Goal: Check status: Check status

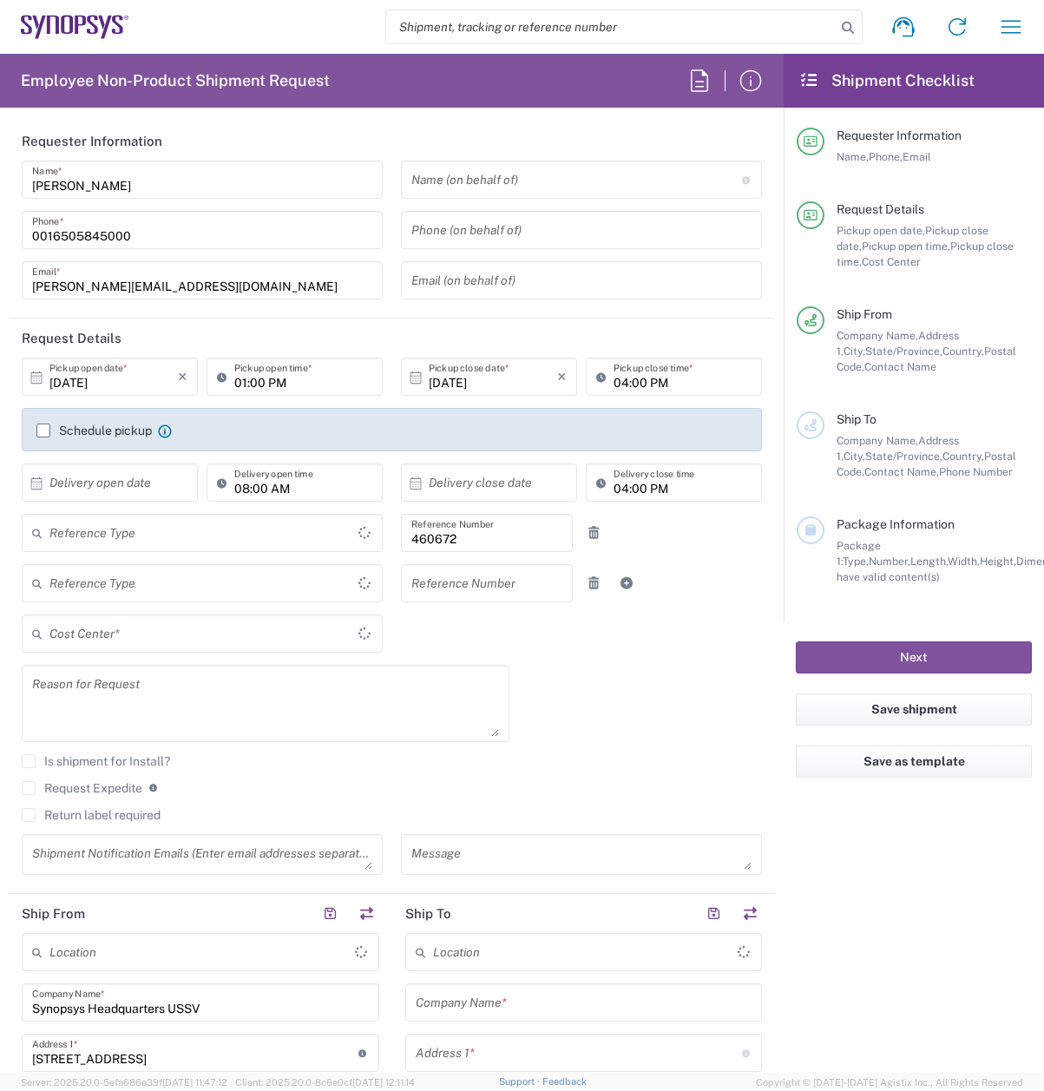
type input "[GEOGRAPHIC_DATA]"
type input "Department"
type input "Delivered at Place"
type input "US01, FIN, Distri 460672"
type input "California"
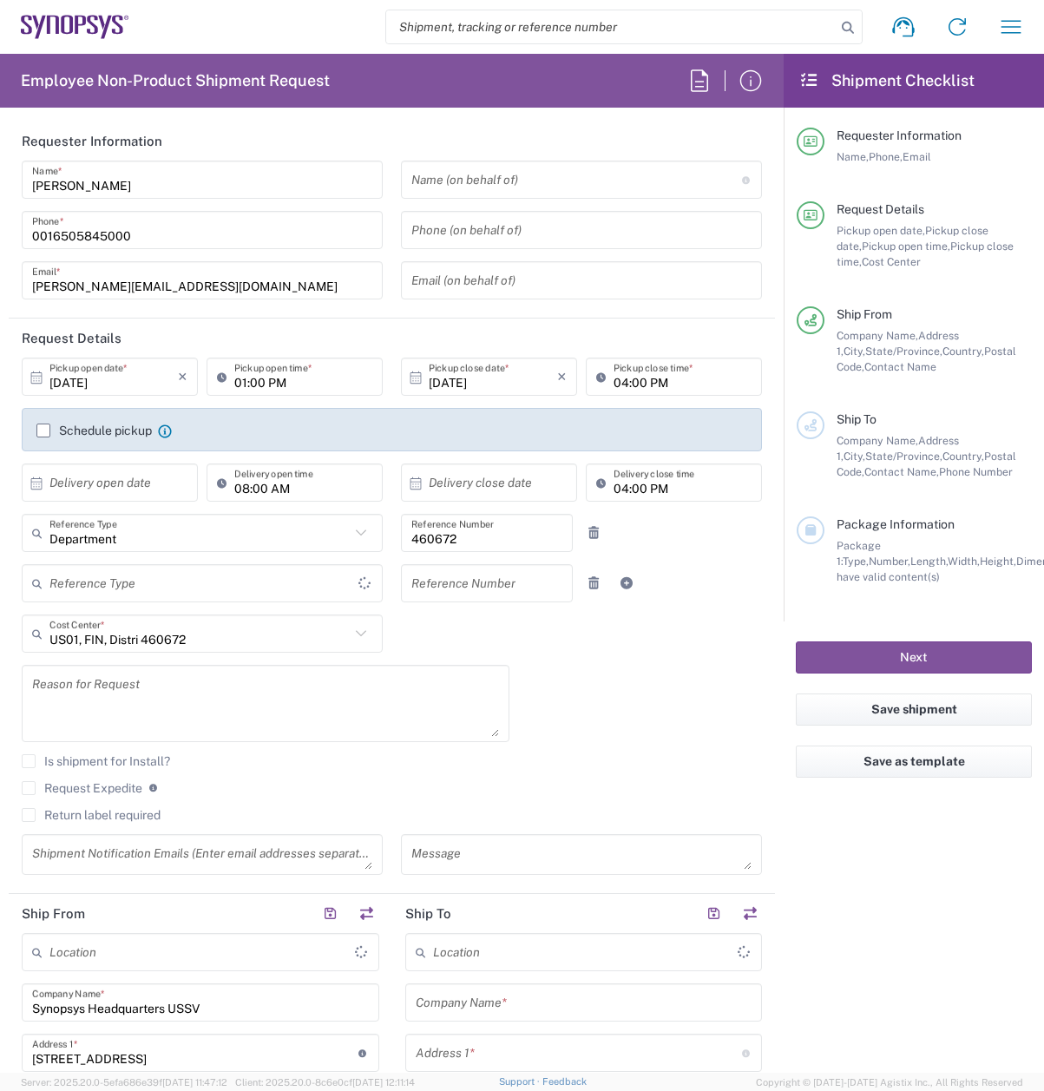
type input "United States"
type input "Headquarters USSV"
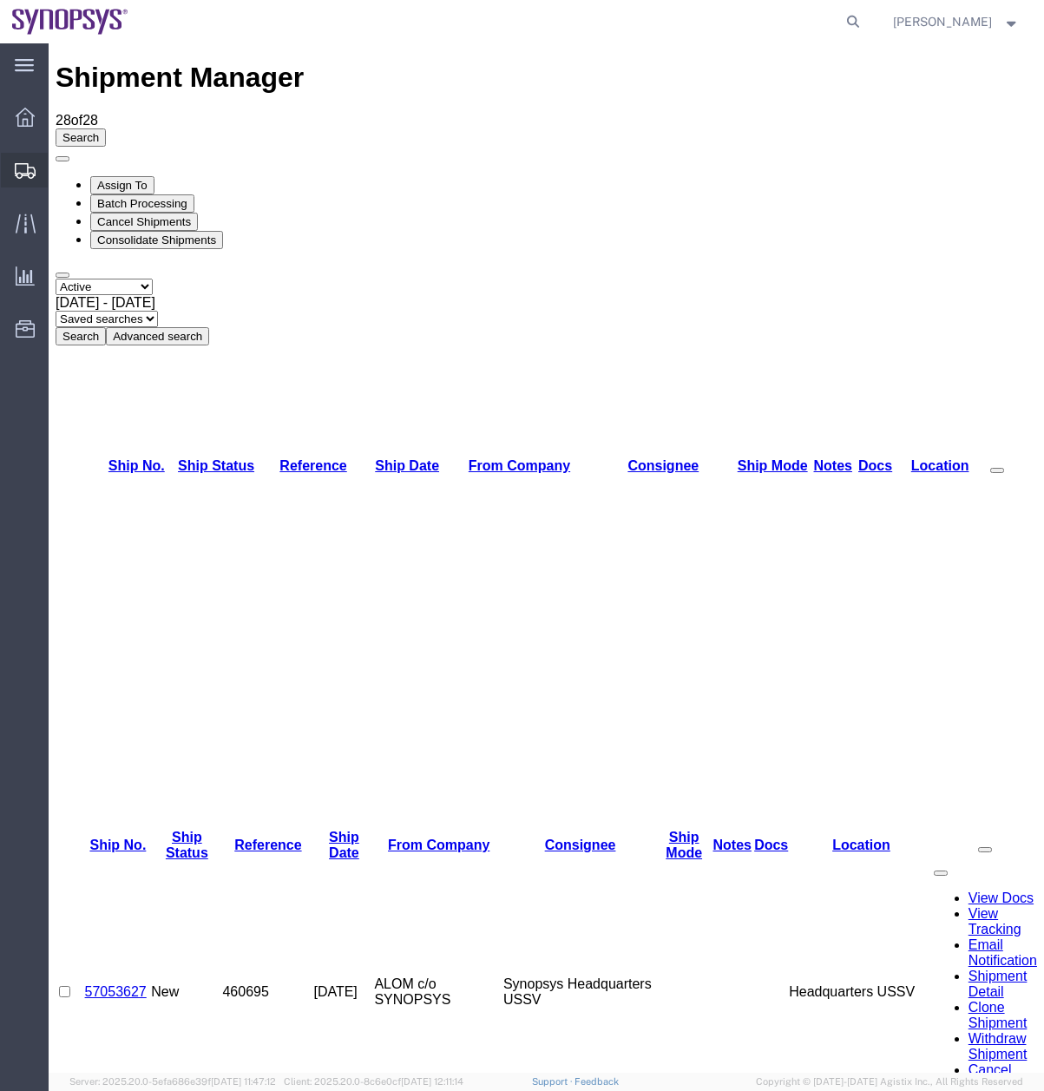
click at [25, 175] on icon at bounding box center [25, 171] width 21 height 16
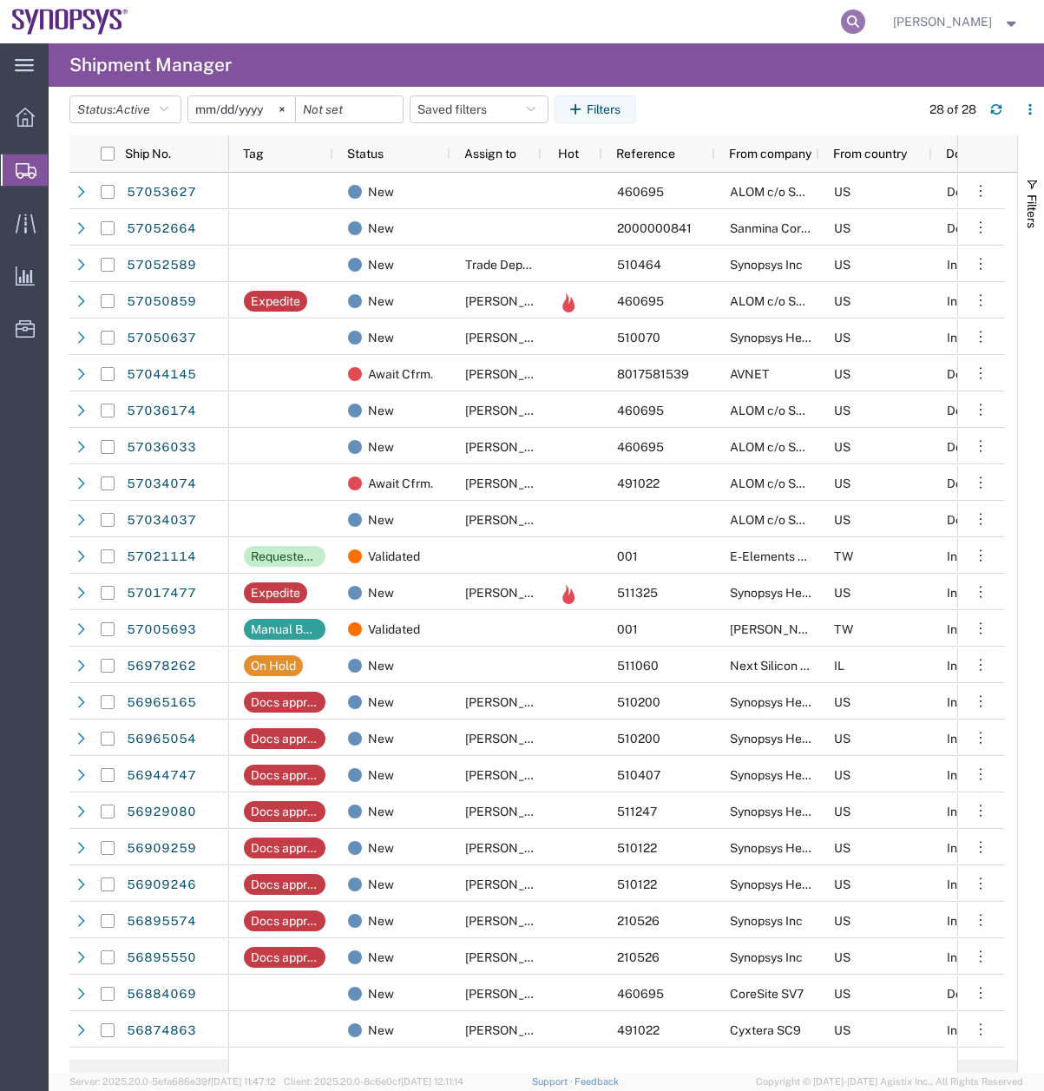
click at [865, 20] on icon at bounding box center [853, 22] width 24 height 24
click at [625, 13] on input "search" at bounding box center [577, 22] width 528 height 42
click at [625, 19] on input "search" at bounding box center [577, 22] width 528 height 42
paste input "39364907-8548"
click at [403, 22] on input "39364907-8548" at bounding box center [577, 22] width 528 height 42
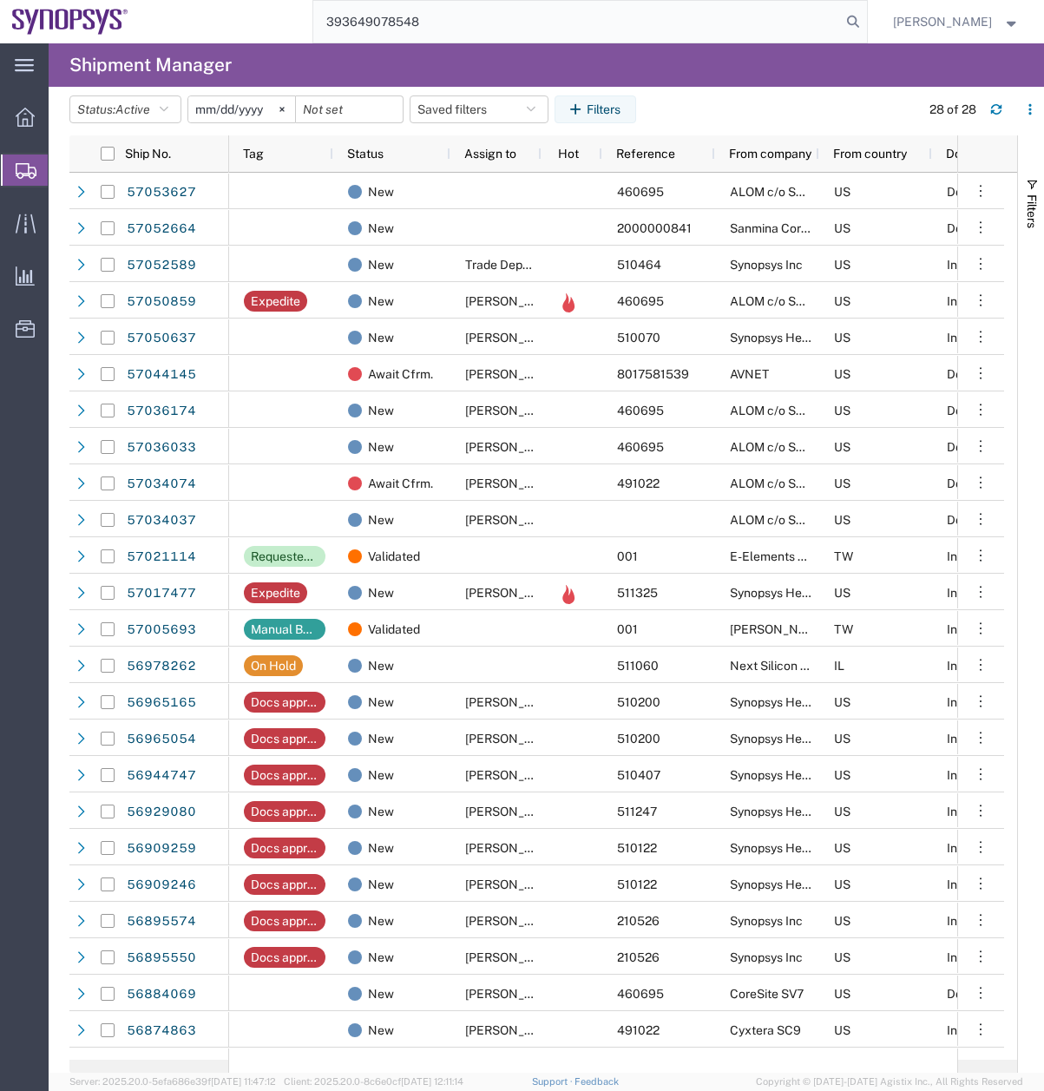
type input "393649078548"
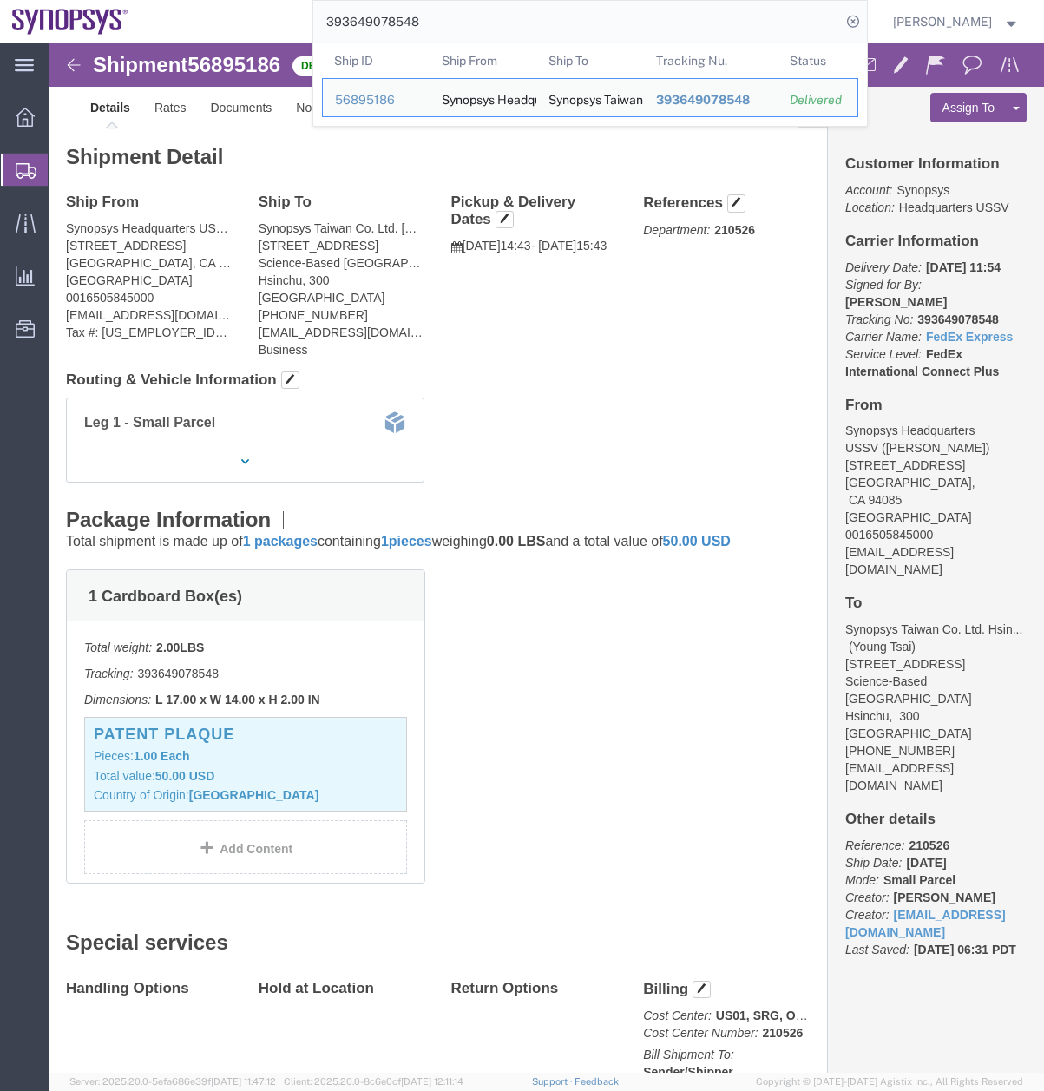
click div "Ship From Synopsys Headquarters USSV (Vanessa Mellier) 675 Almanor Ave Sunnyval…"
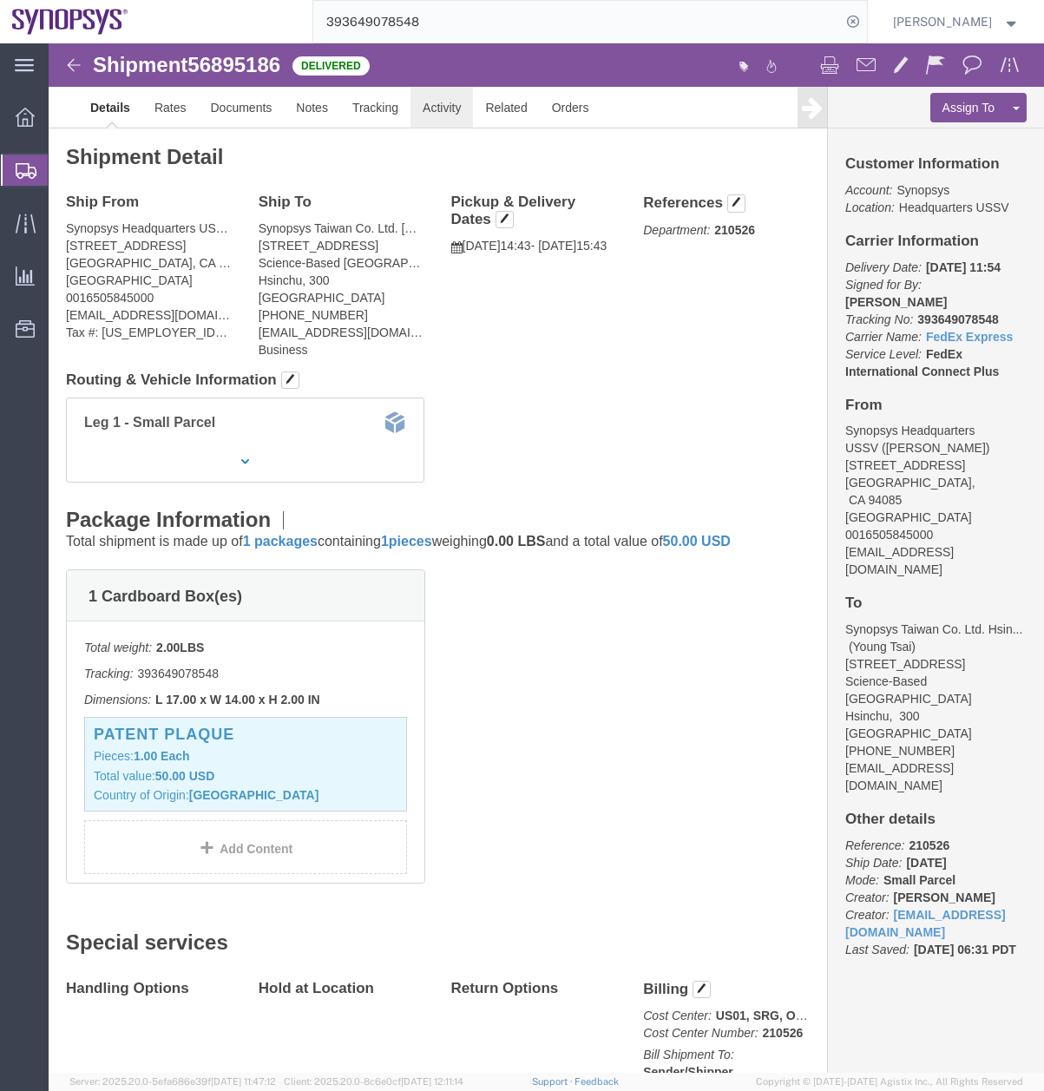
click link "Activity"
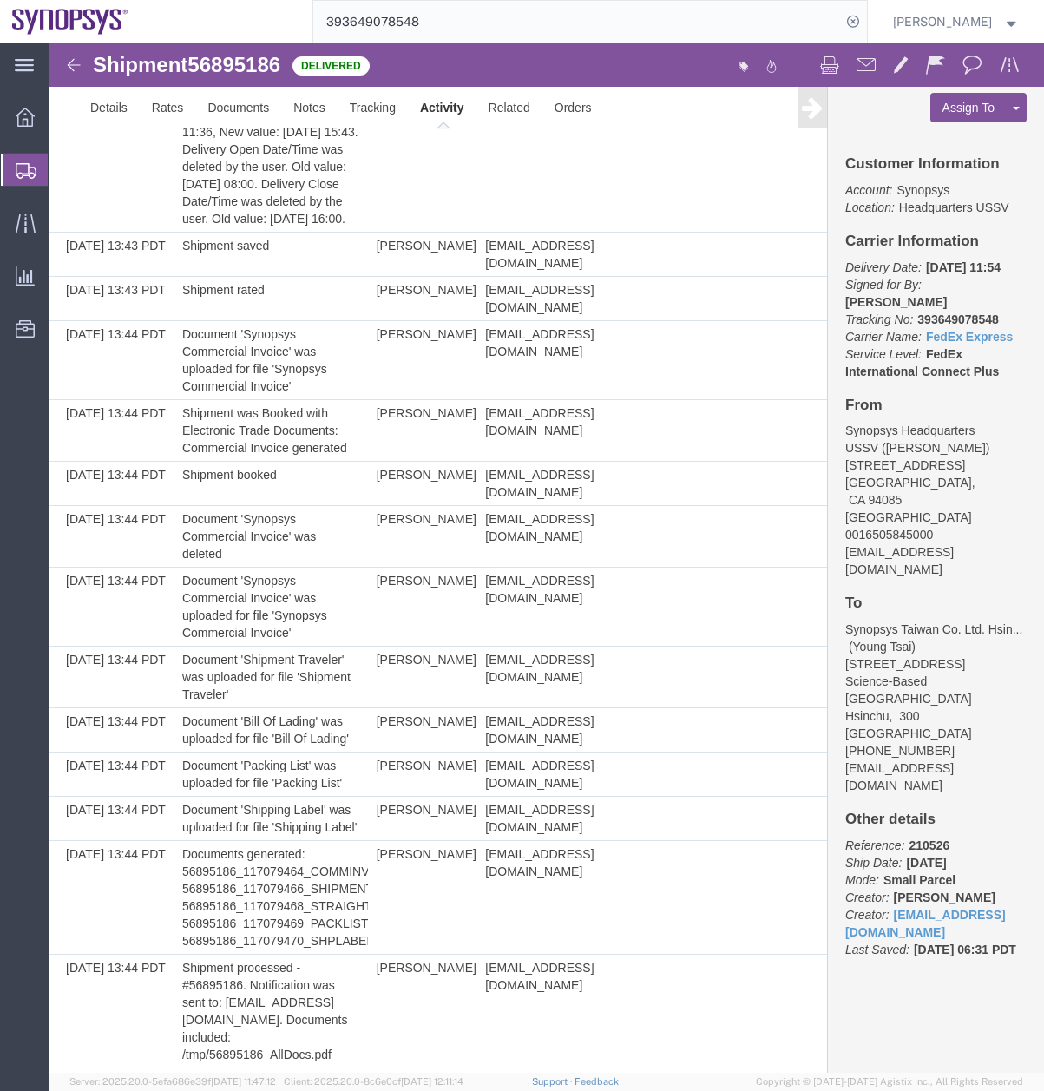
scroll to position [1614, 0]
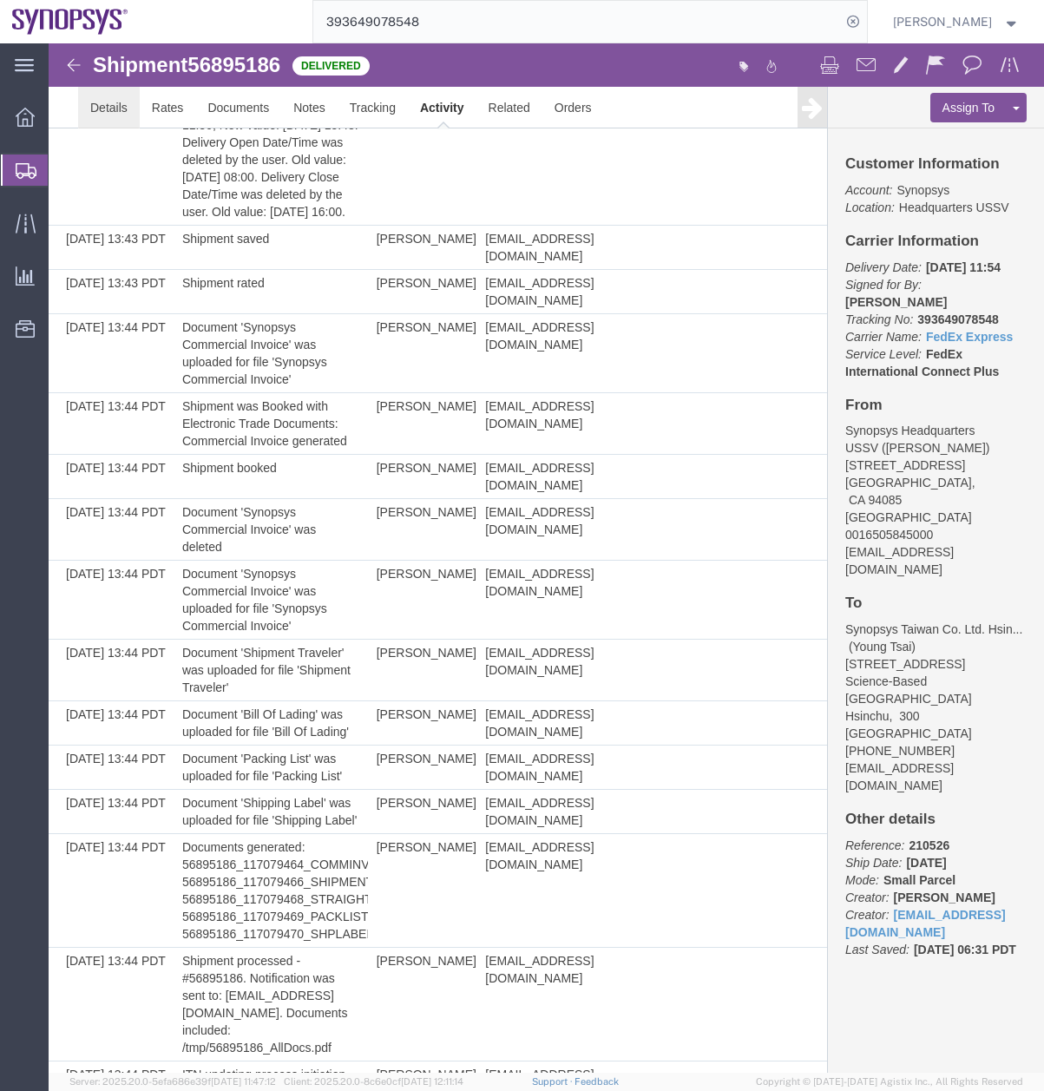
click at [93, 115] on link "Details" at bounding box center [109, 108] width 62 height 42
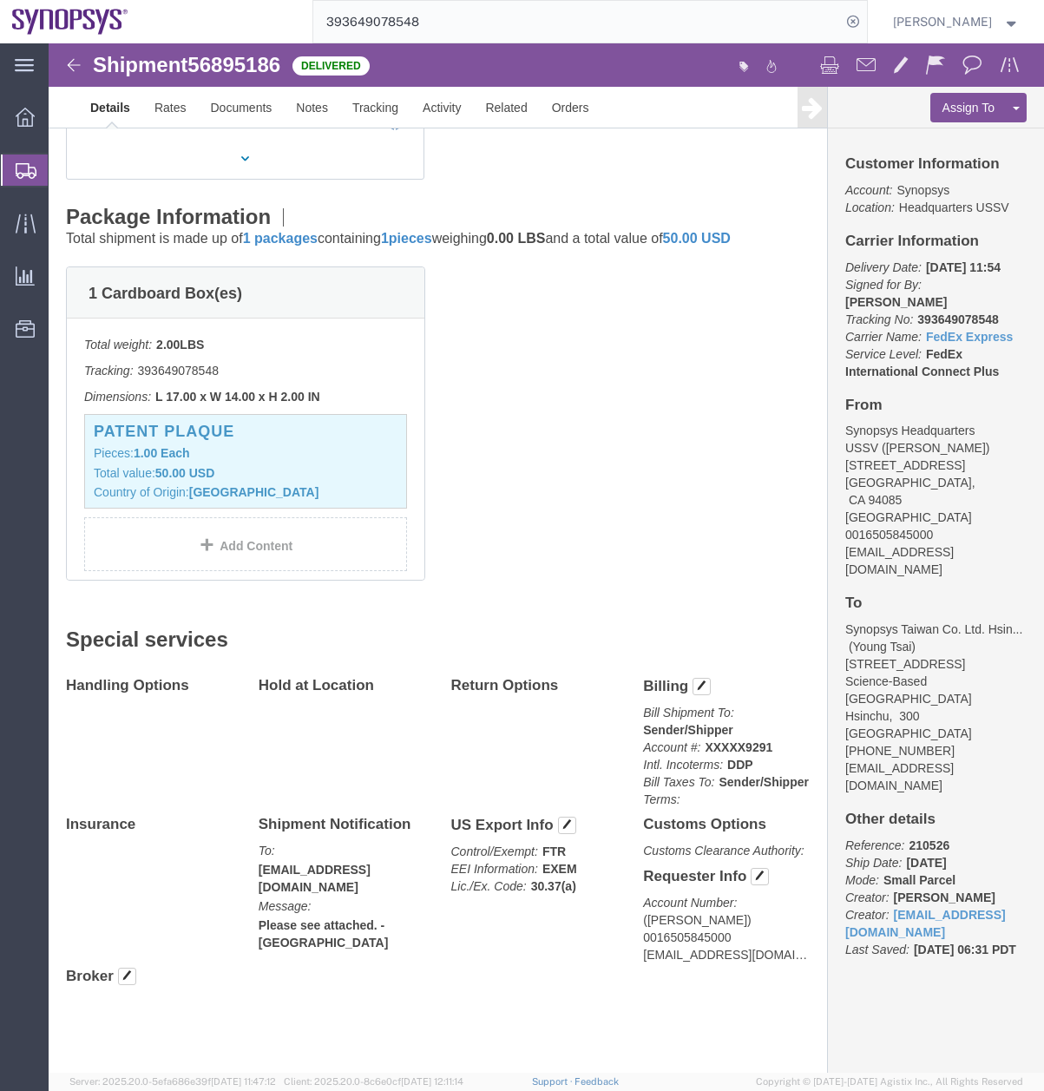
scroll to position [377, 0]
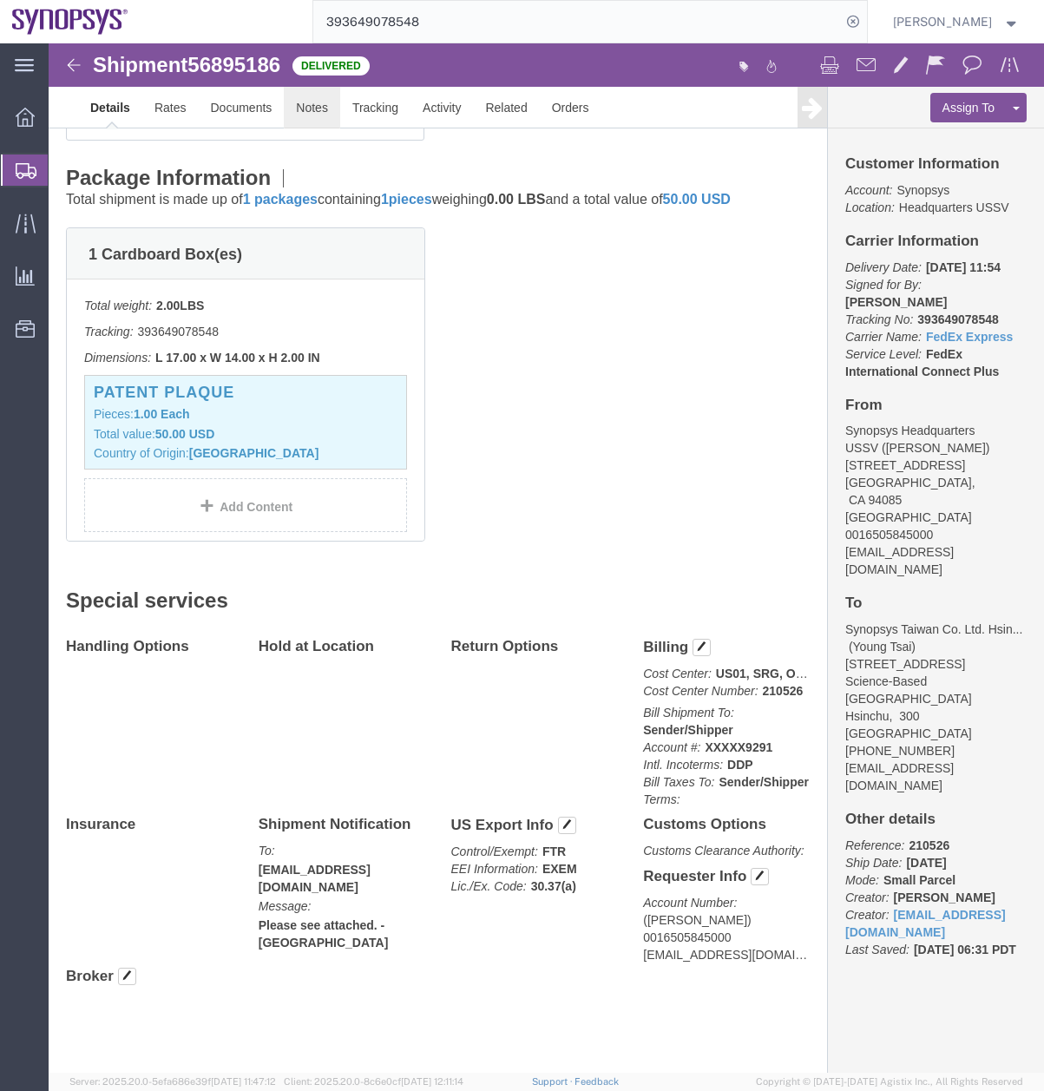
click link "Notes"
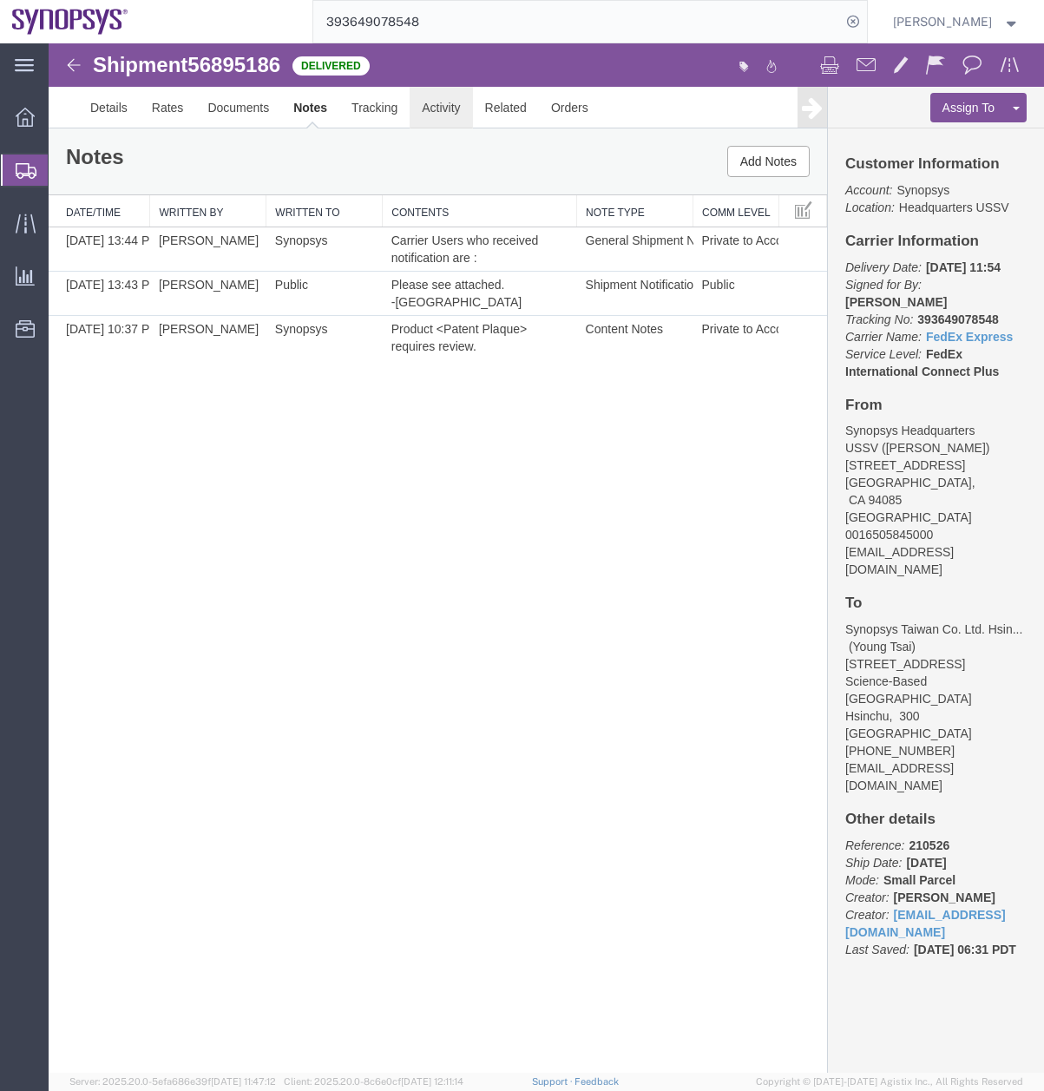
click at [460, 107] on link "Activity" at bounding box center [441, 108] width 62 height 42
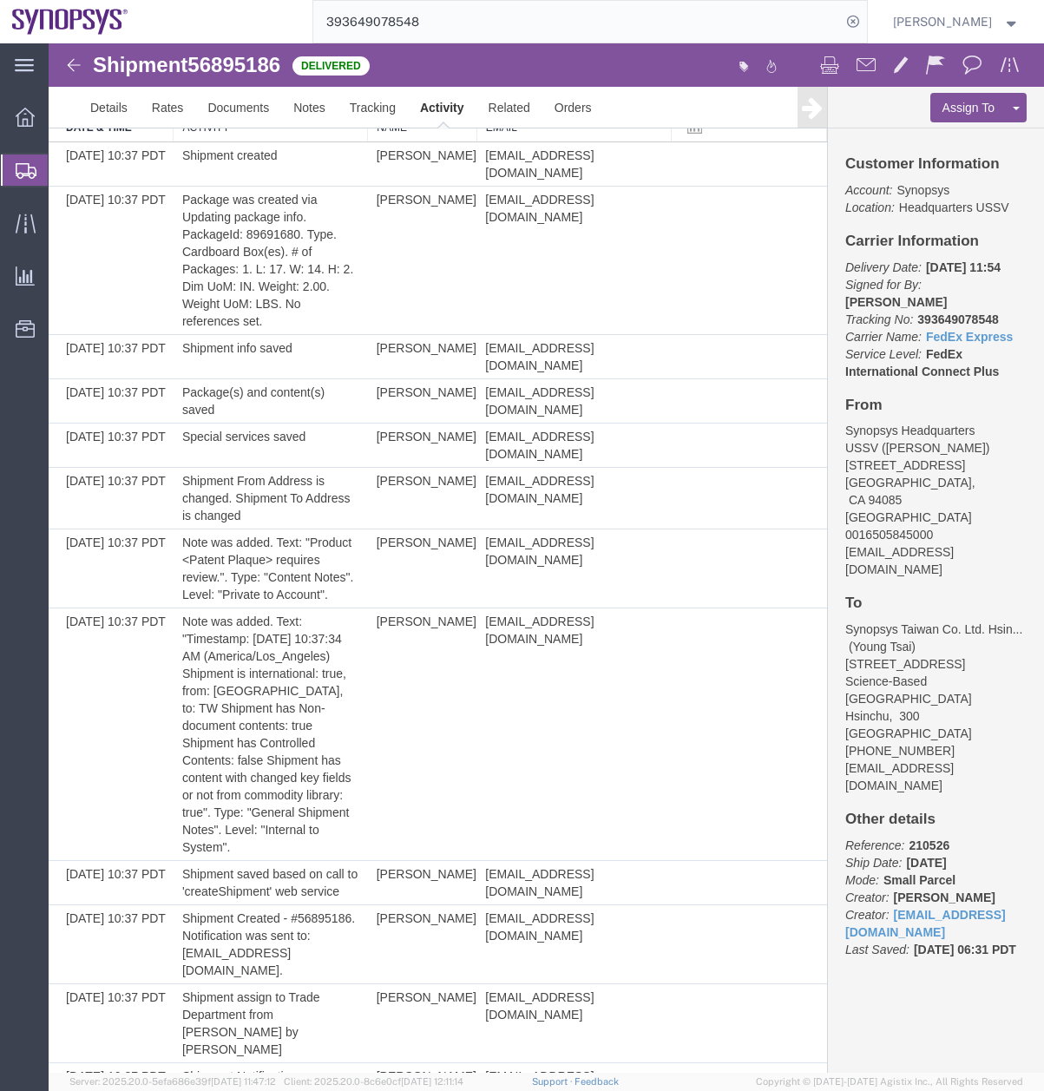
scroll to position [80, 0]
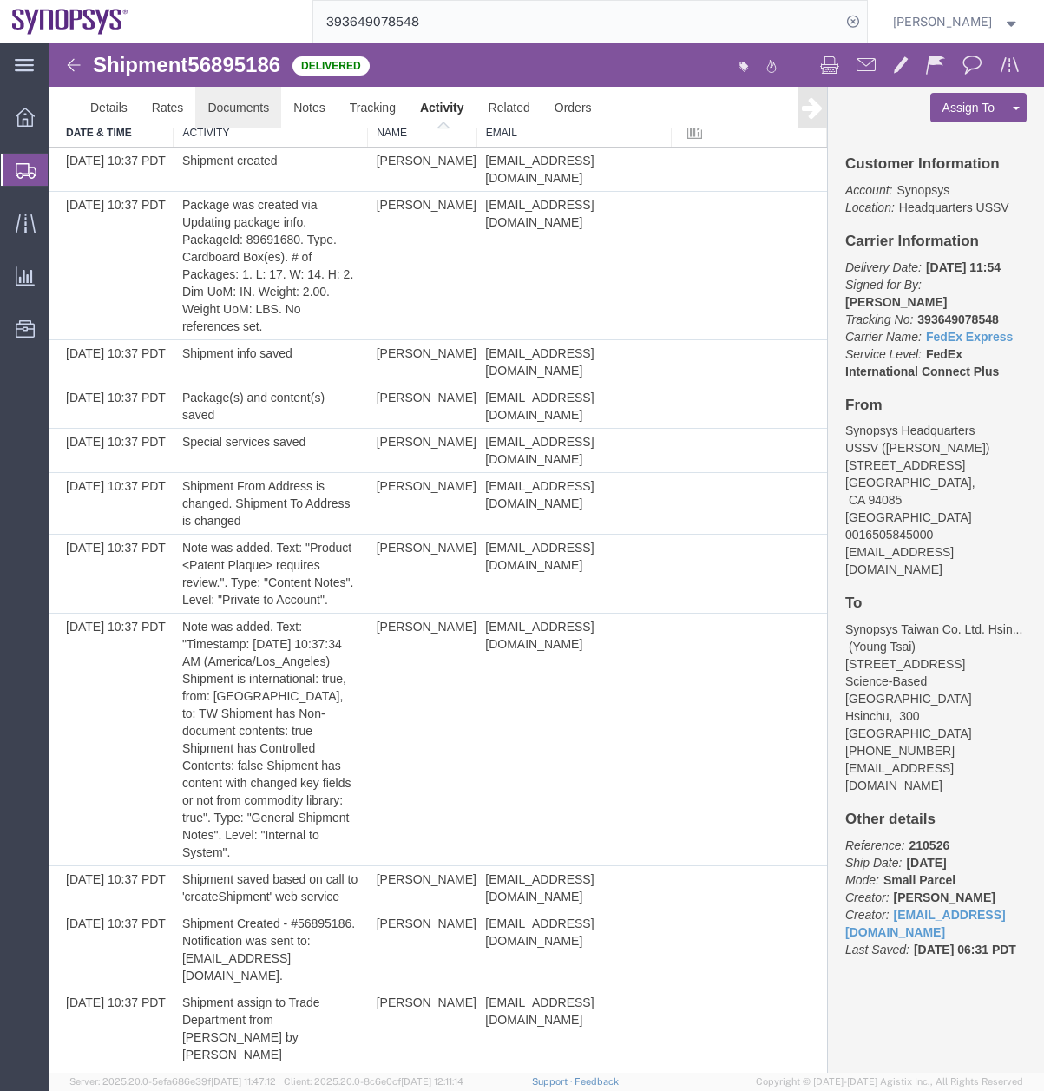
click at [239, 103] on link "Documents" at bounding box center [238, 108] width 86 height 42
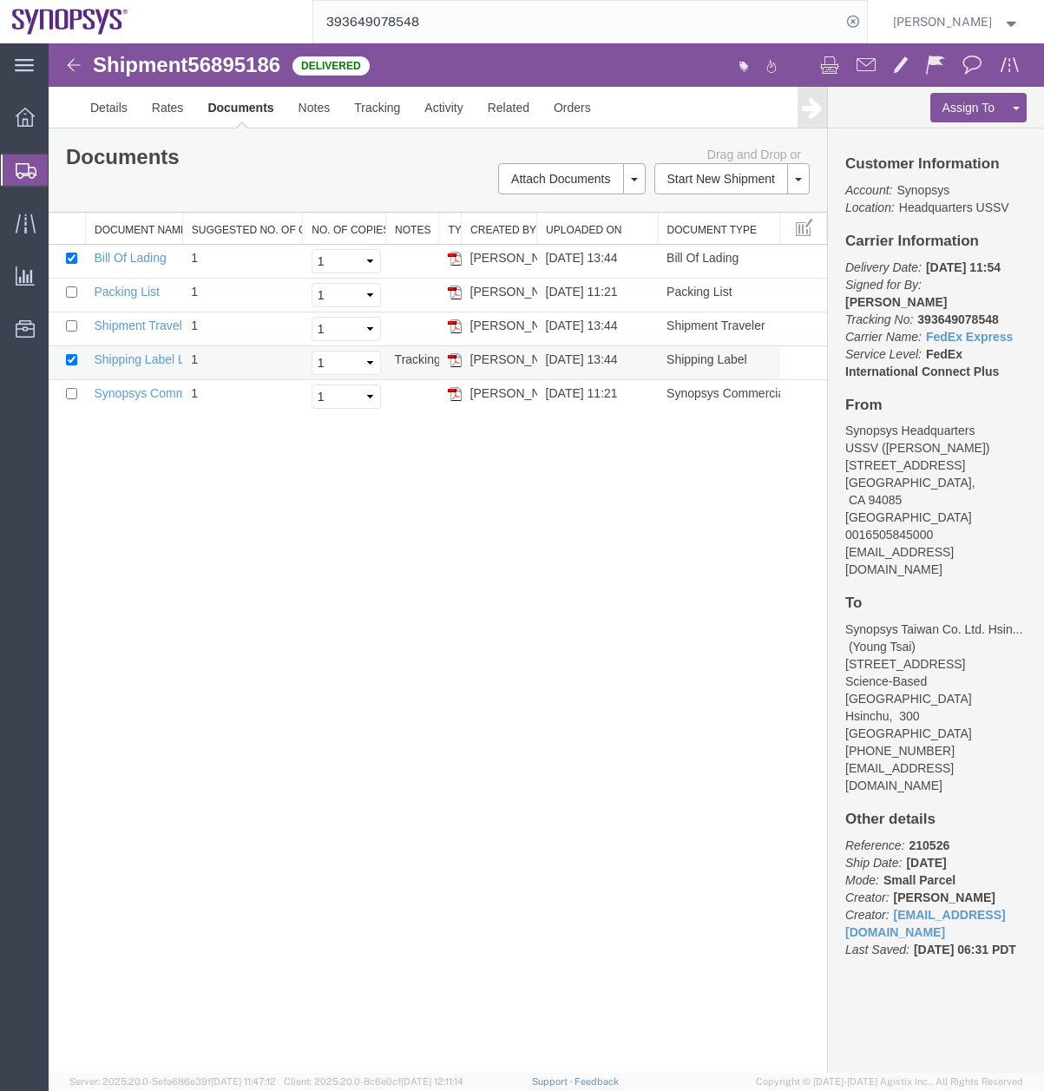
click at [455, 362] on img at bounding box center [455, 360] width 14 height 14
click at [462, 112] on link "Activity" at bounding box center [443, 108] width 62 height 42
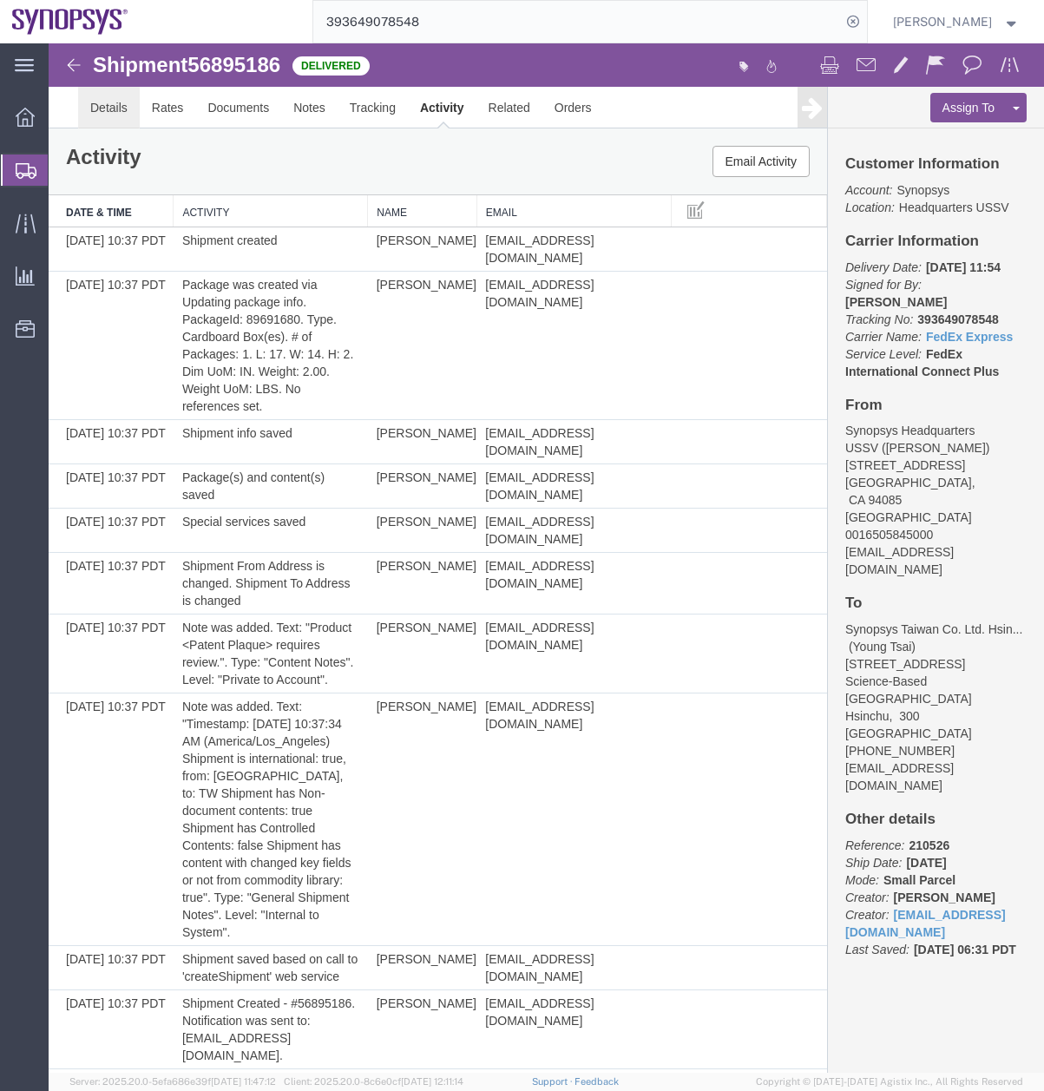
click at [114, 102] on link "Details" at bounding box center [109, 108] width 62 height 42
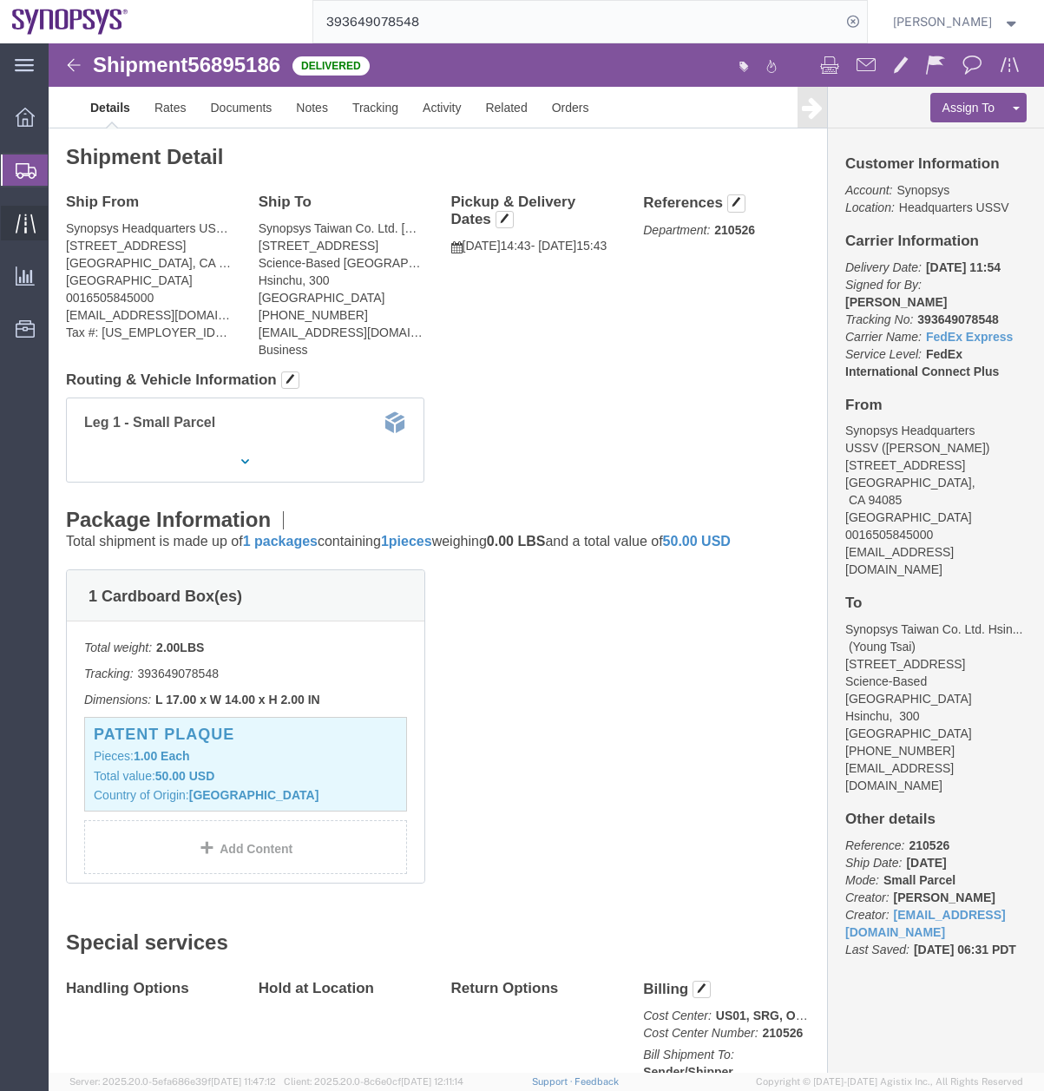
click at [20, 224] on icon at bounding box center [26, 223] width 20 height 20
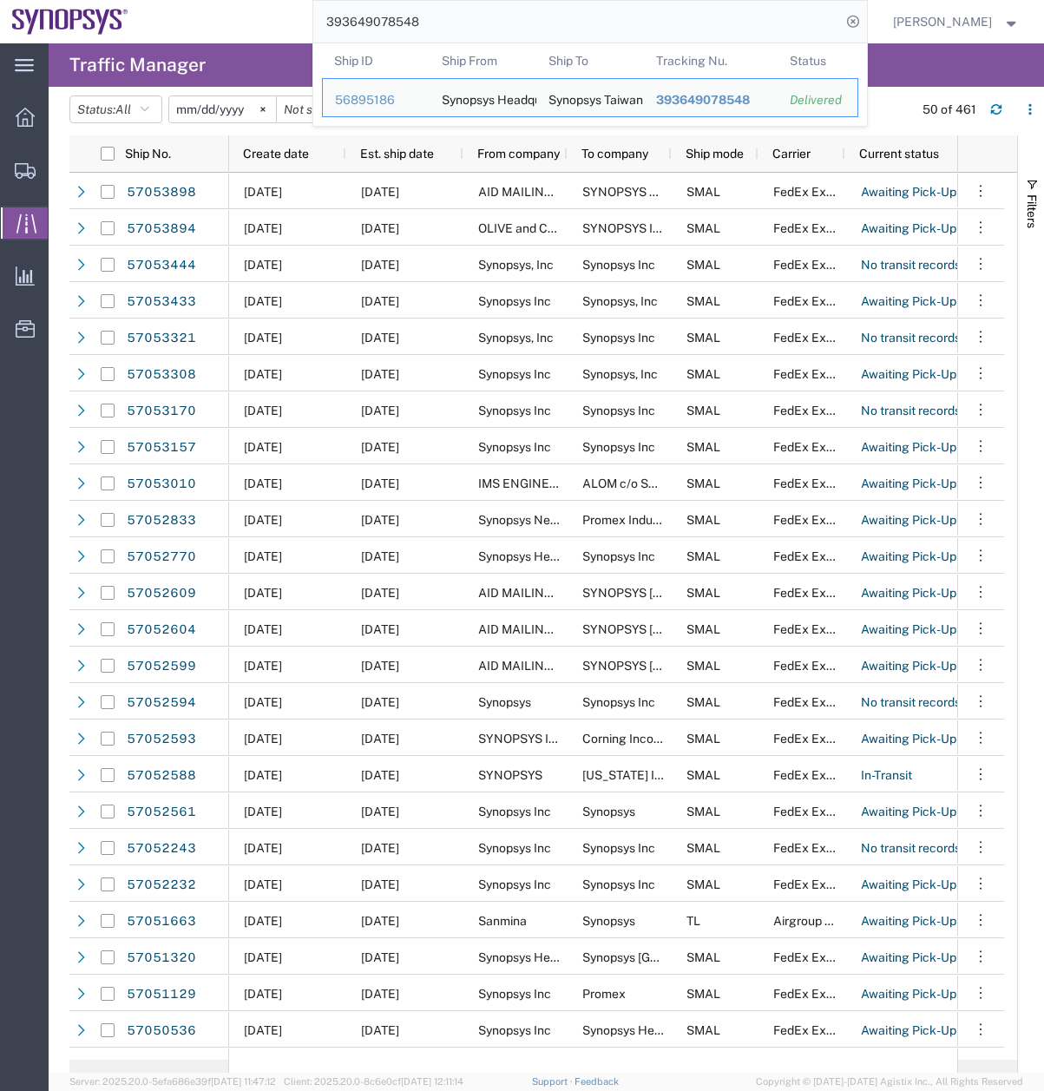
drag, startPoint x: 365, startPoint y: 33, endPoint x: 228, endPoint y: 90, distance: 148.6
click at [246, 80] on div "main_menu Created with Sketch. Collapse Menu Overview Shipments Shipment Manage…" at bounding box center [522, 566] width 1044 height 1047
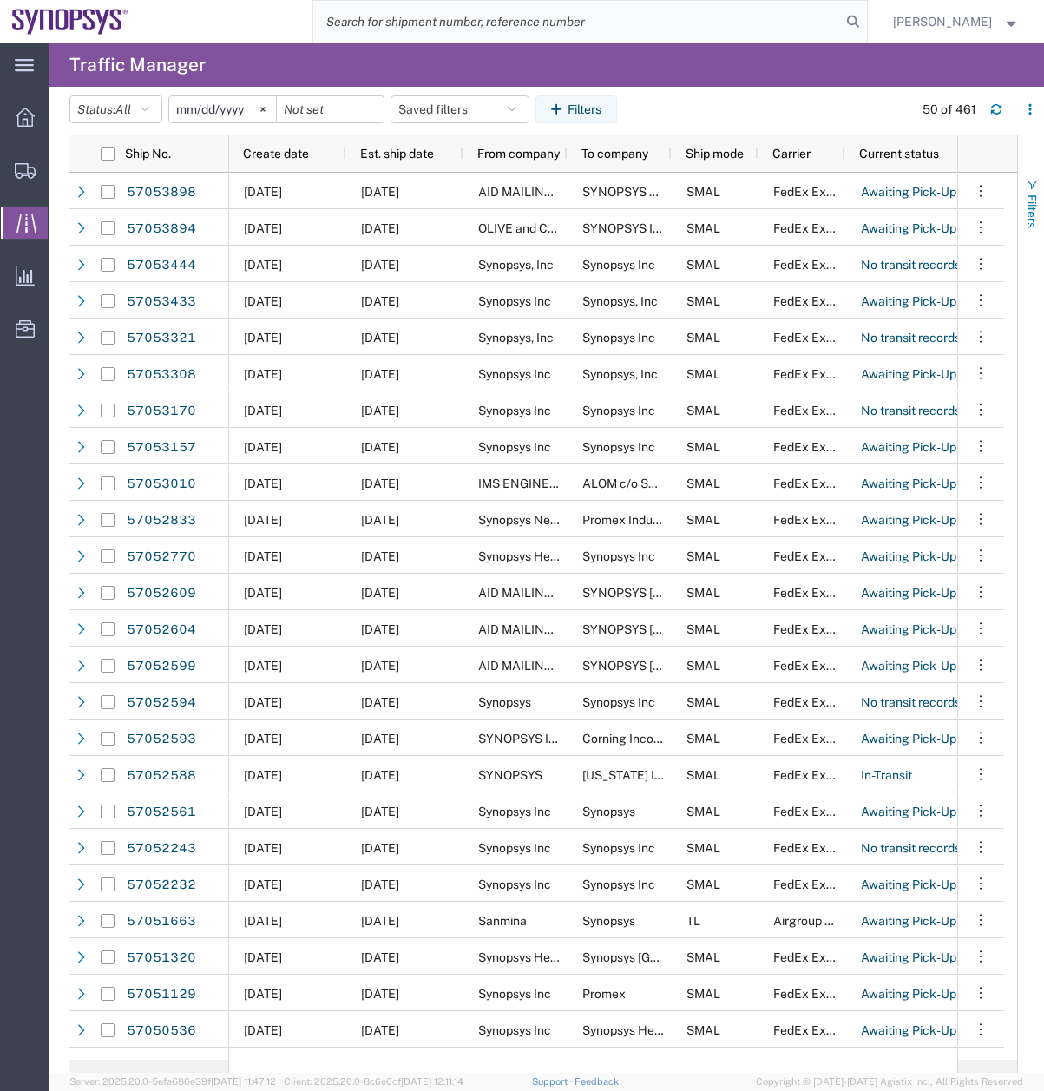
click at [1034, 188] on span "button" at bounding box center [1032, 185] width 14 height 14
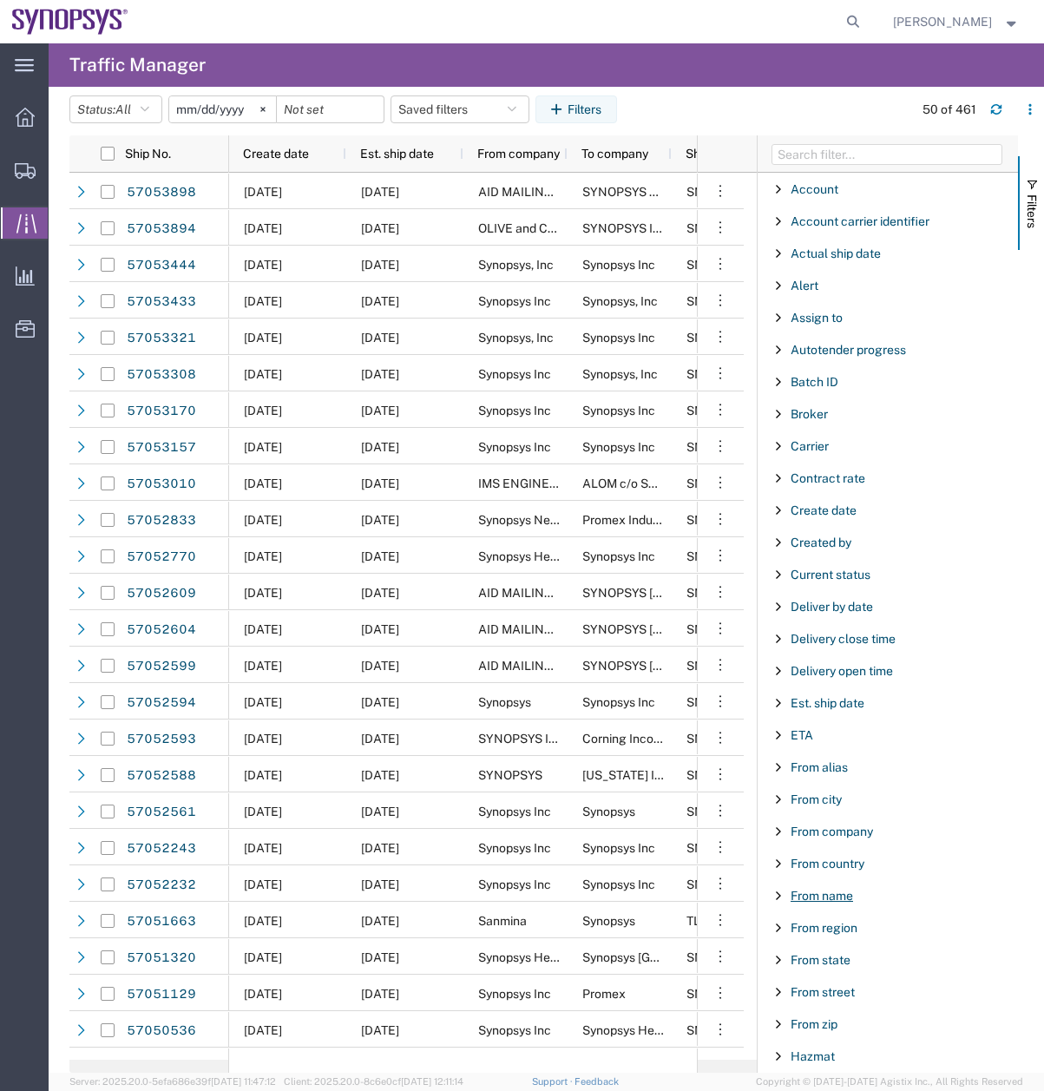
click at [820, 889] on span "From name" at bounding box center [822, 896] width 62 height 14
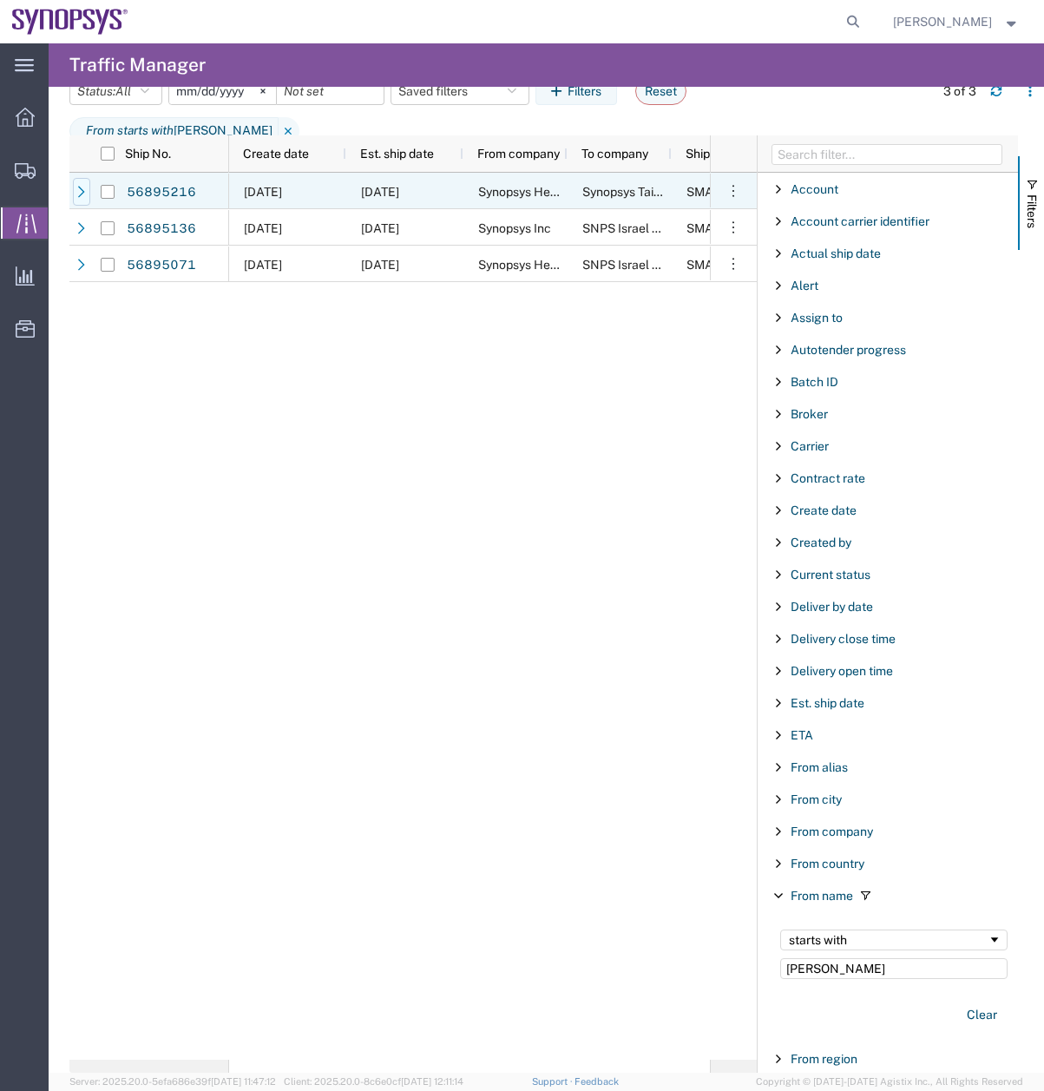
type input "vanessa"
click at [84, 190] on icon at bounding box center [81, 192] width 12 height 12
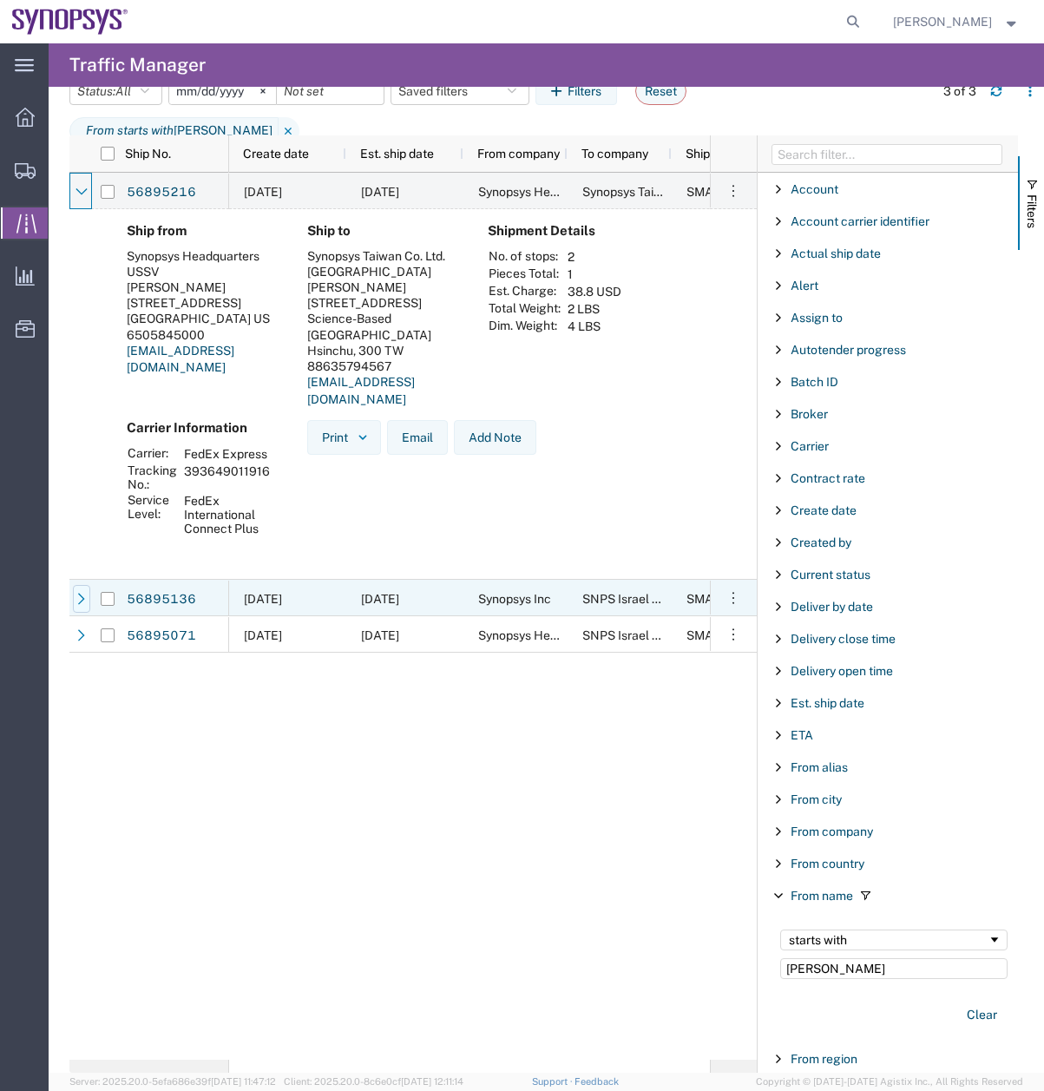
click at [84, 594] on icon at bounding box center [81, 599] width 12 height 12
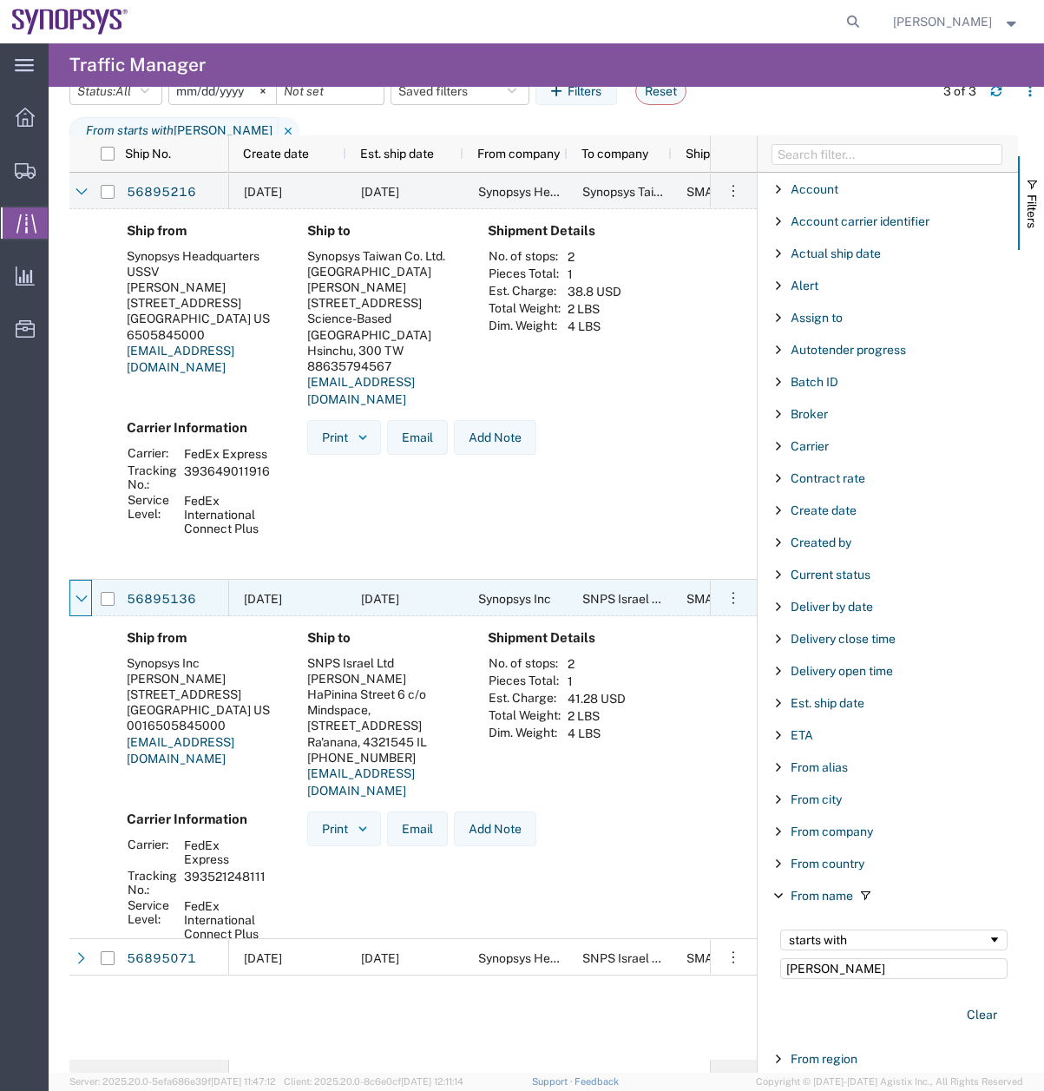
click at [84, 594] on icon at bounding box center [81, 599] width 12 height 12
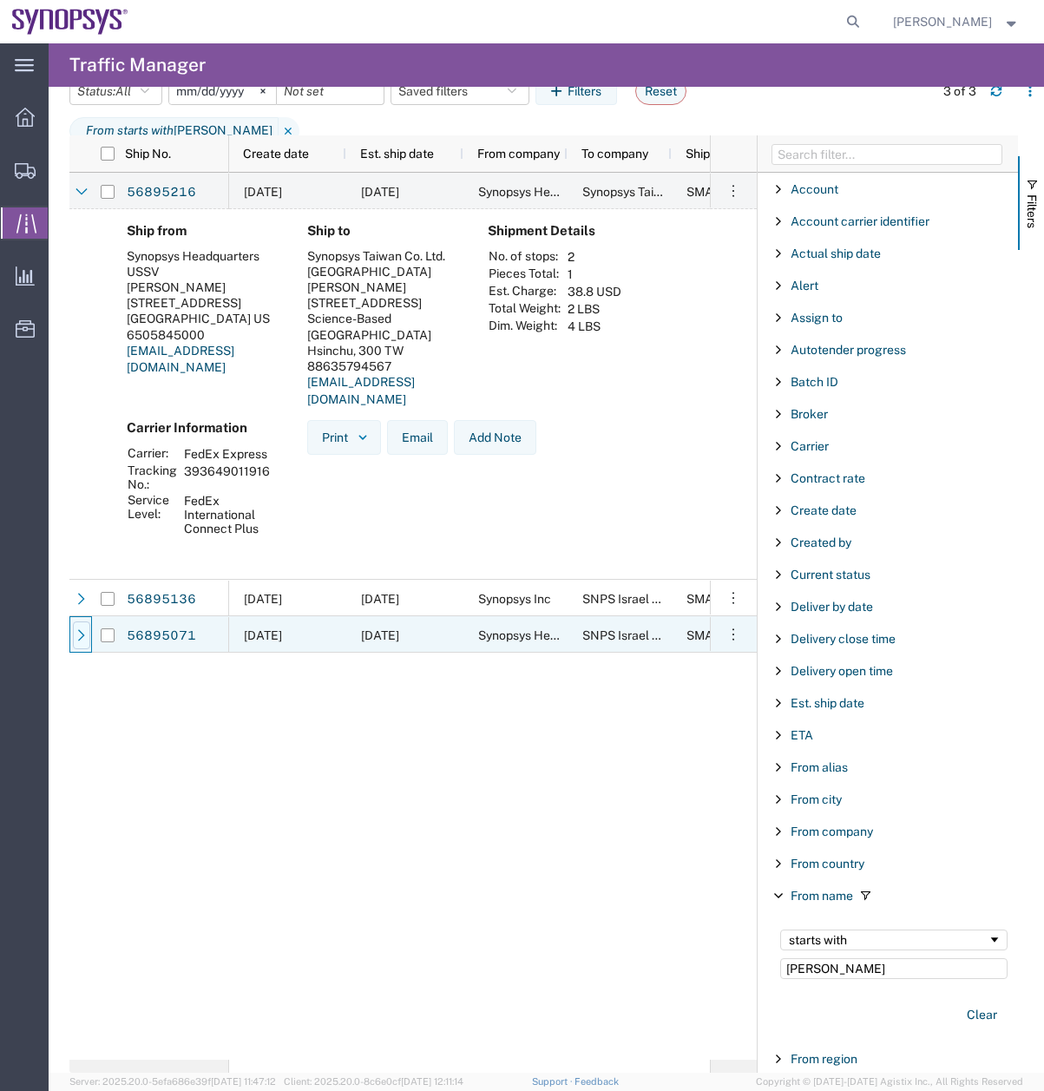
click at [83, 640] on icon at bounding box center [81, 635] width 12 height 12
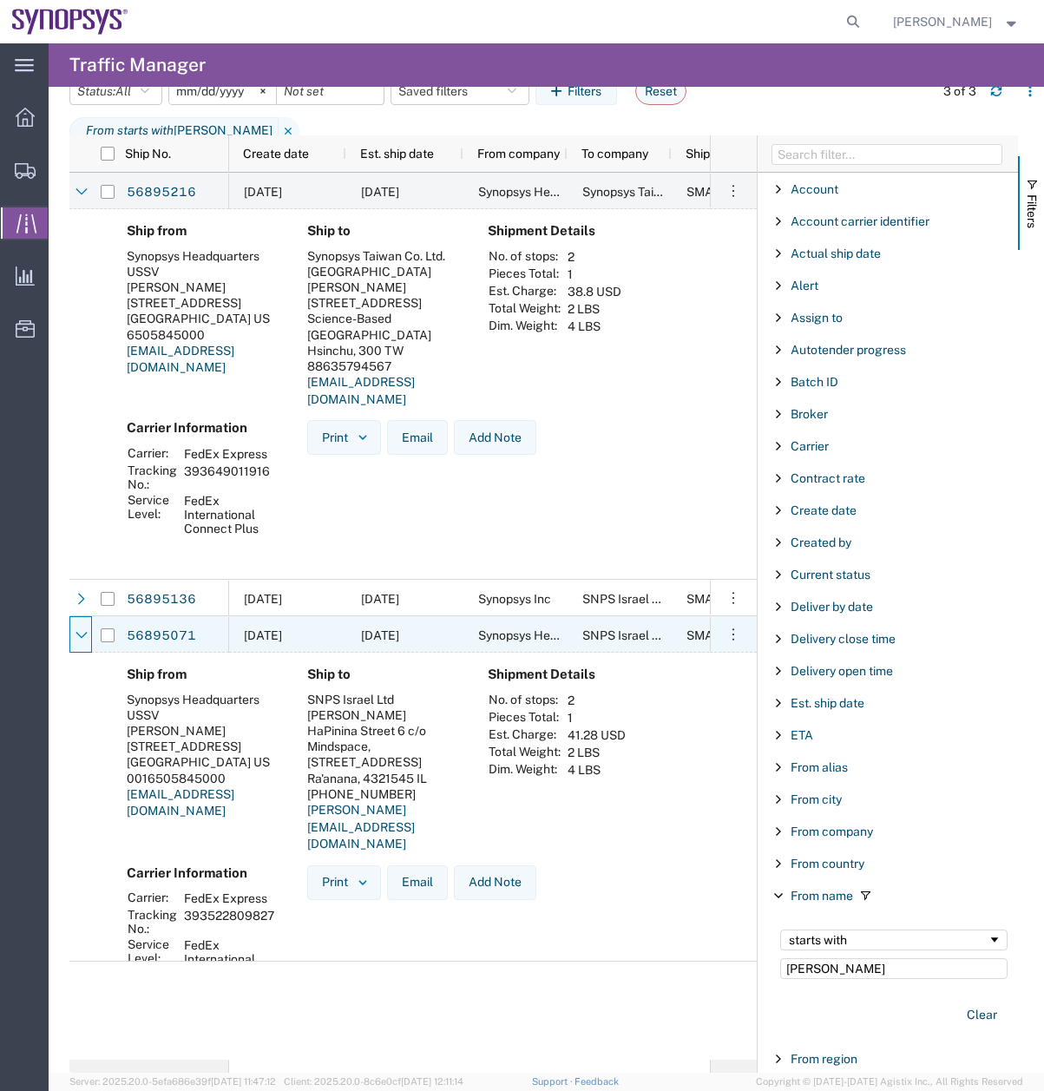
click at [83, 640] on icon at bounding box center [81, 635] width 12 height 12
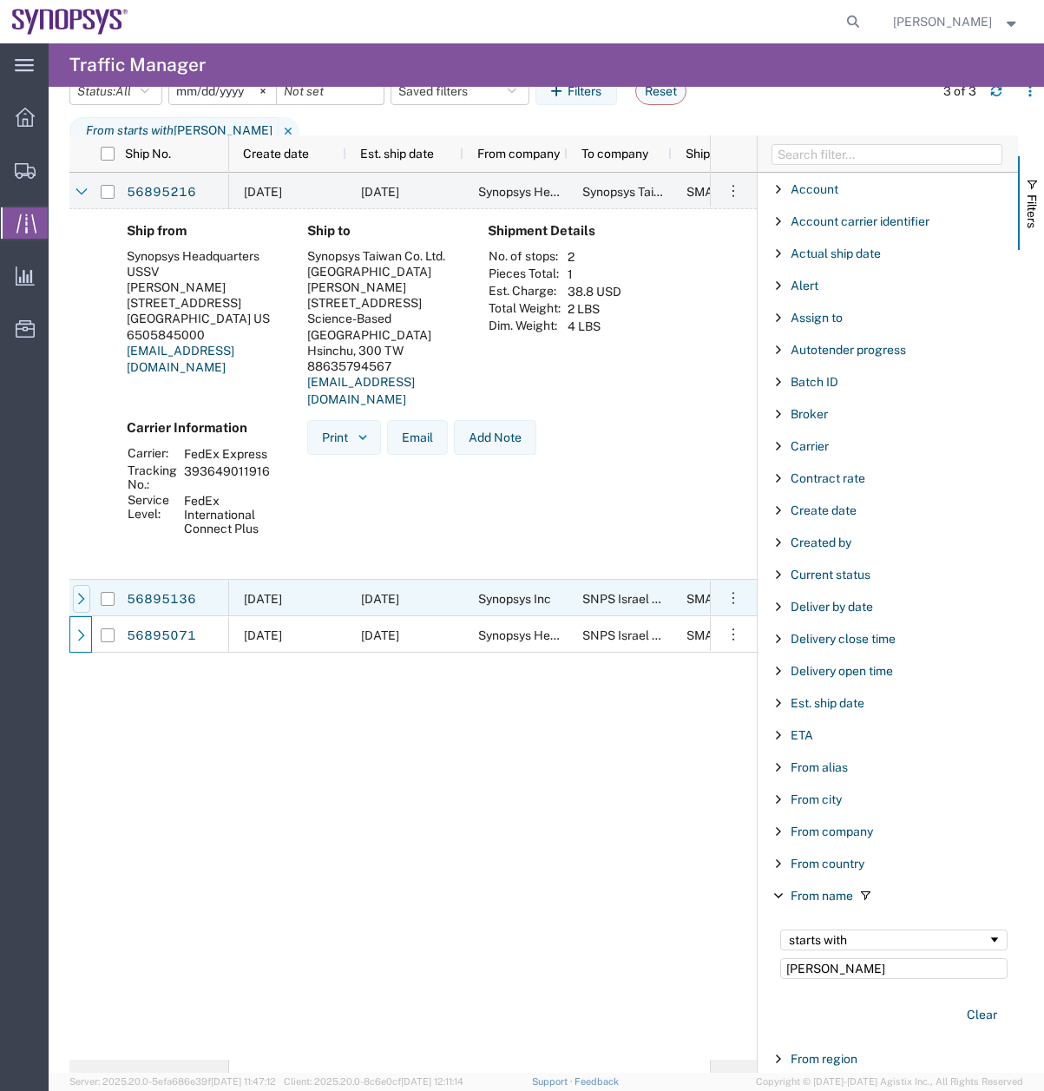
click at [87, 589] on div at bounding box center [81, 599] width 17 height 28
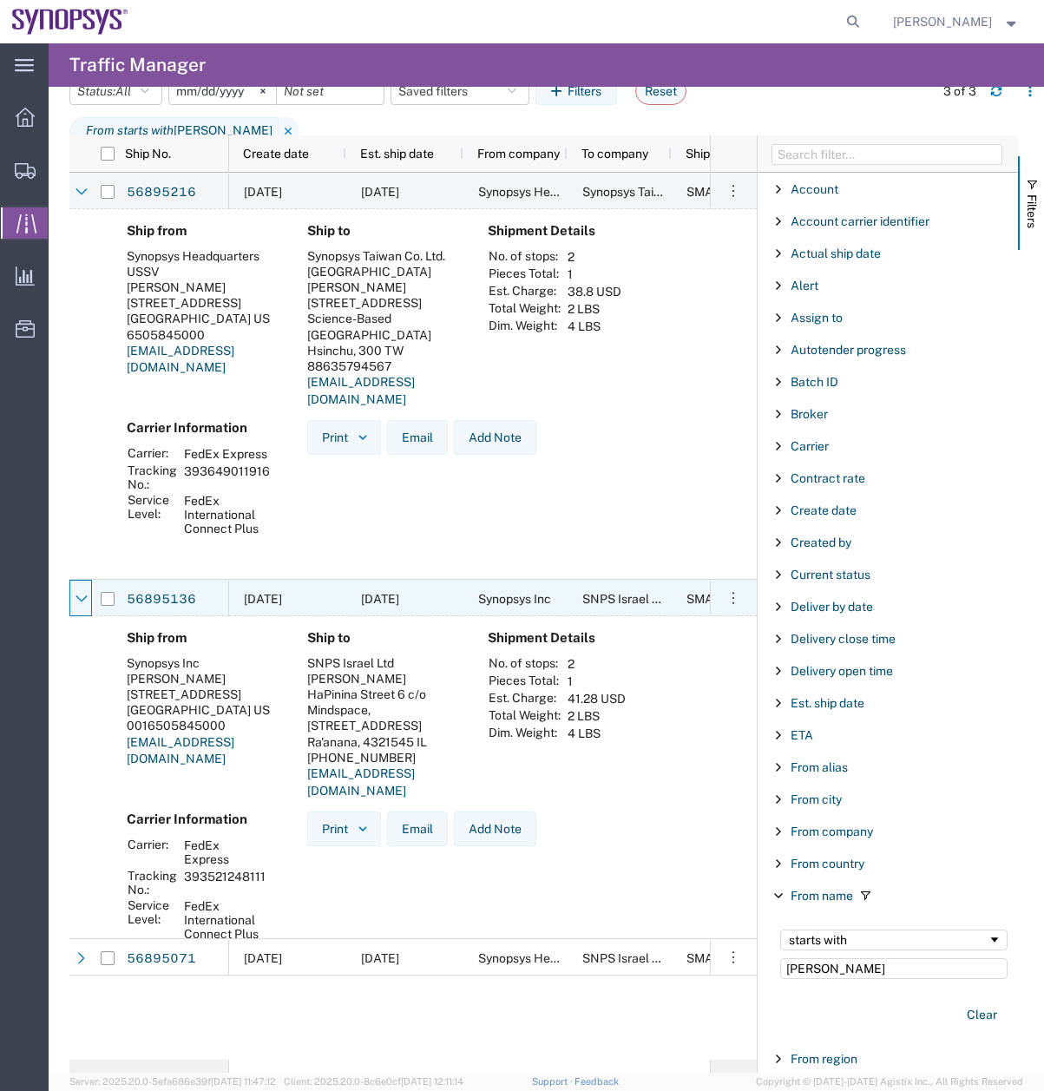
click at [87, 589] on div at bounding box center [81, 599] width 17 height 28
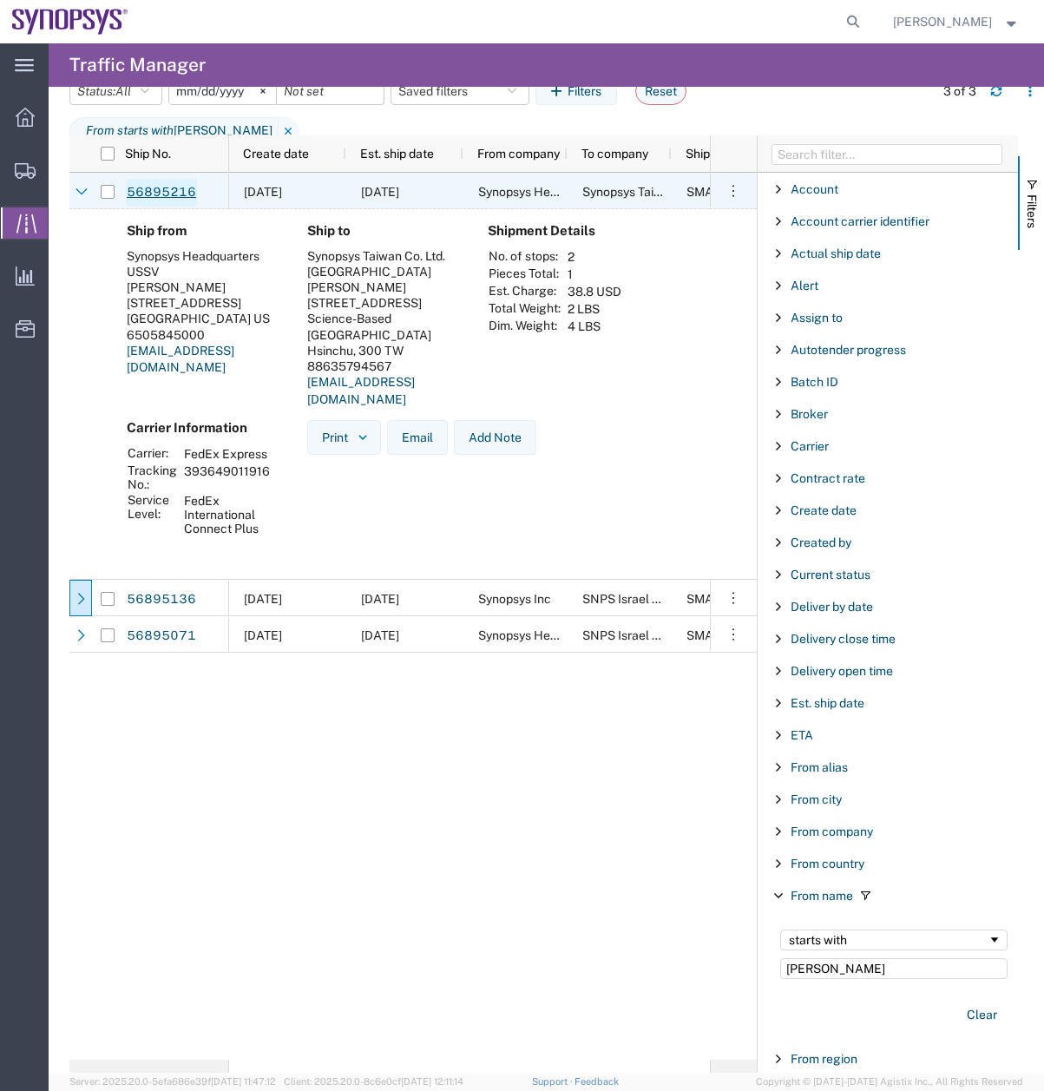
click at [163, 189] on link "56895216" at bounding box center [161, 193] width 71 height 28
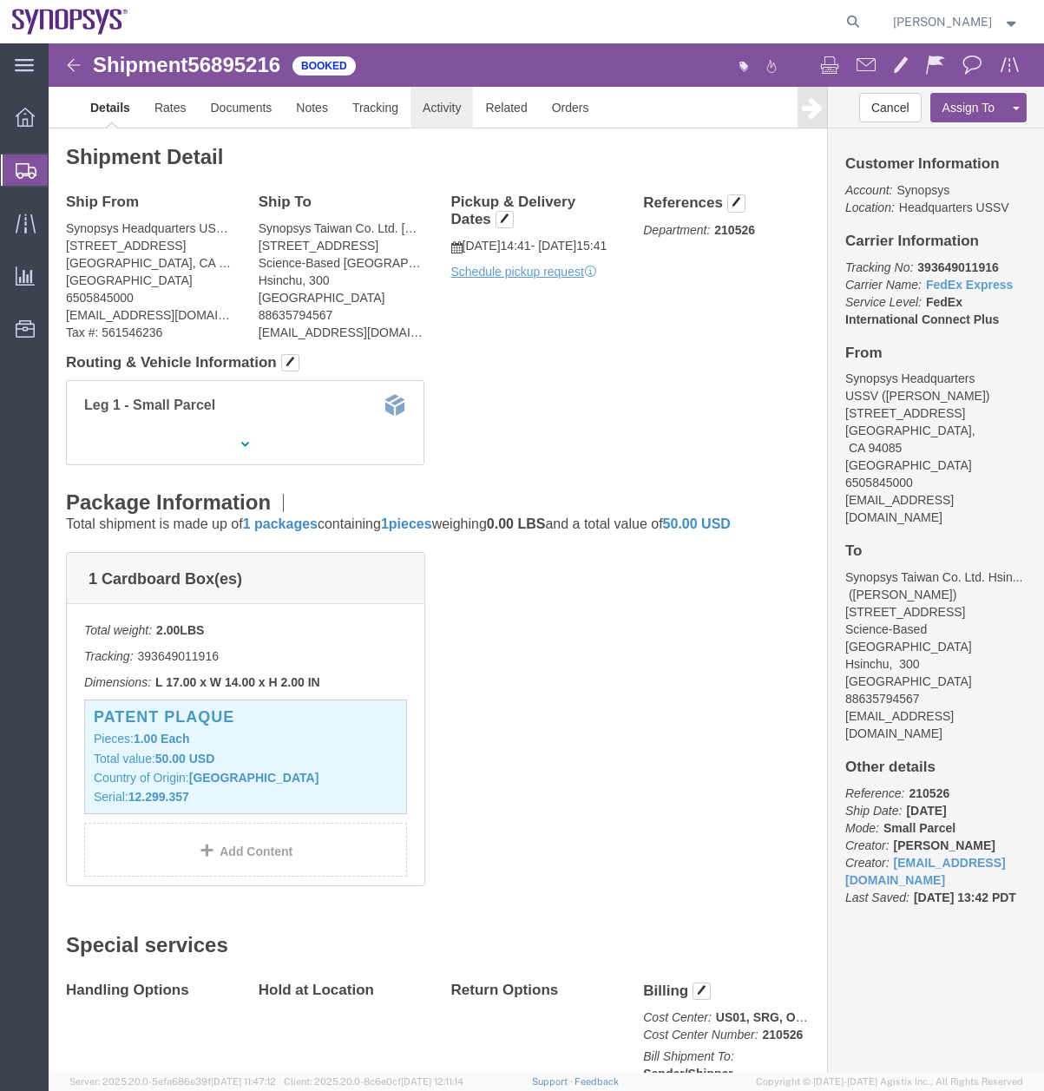
click link "Activity"
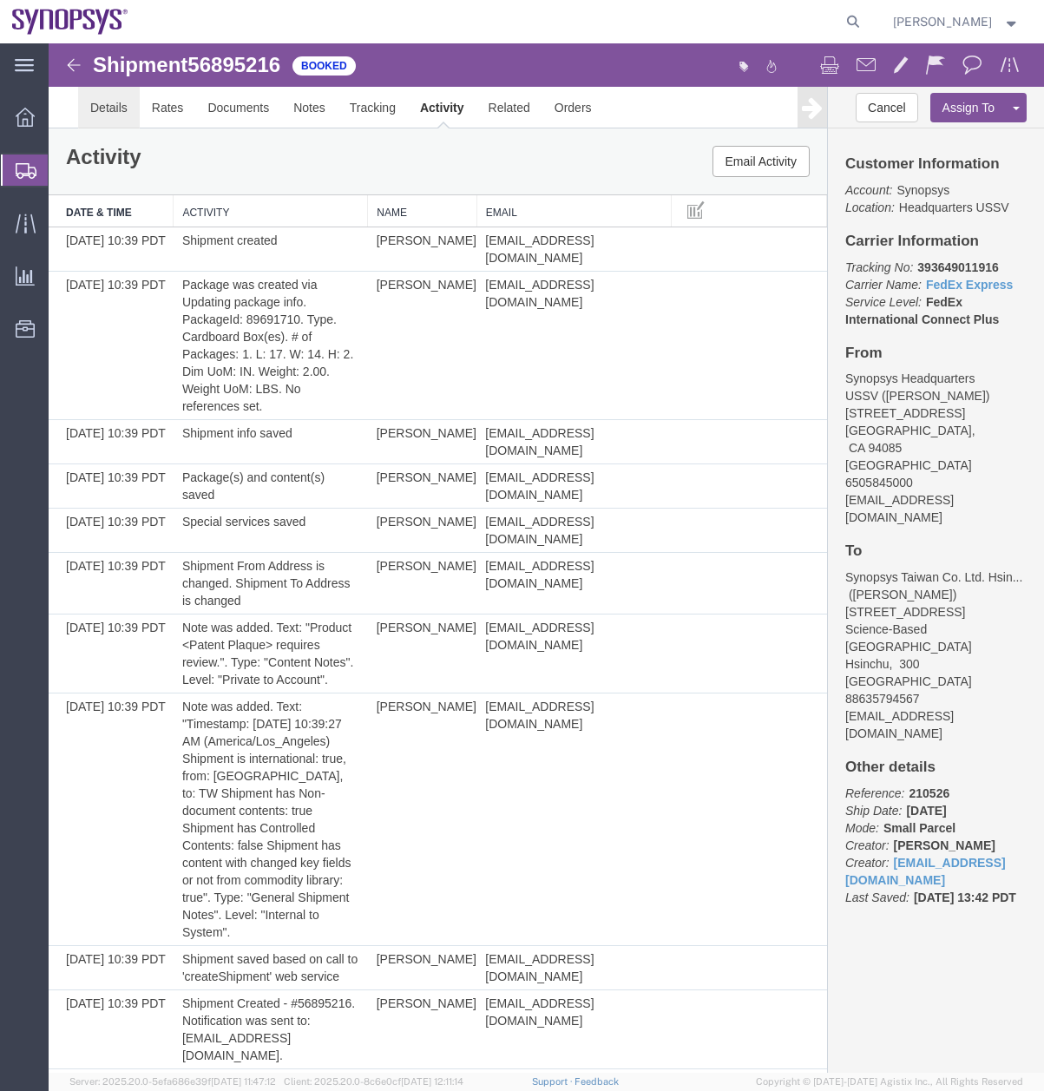
click at [106, 108] on link "Details" at bounding box center [109, 108] width 62 height 42
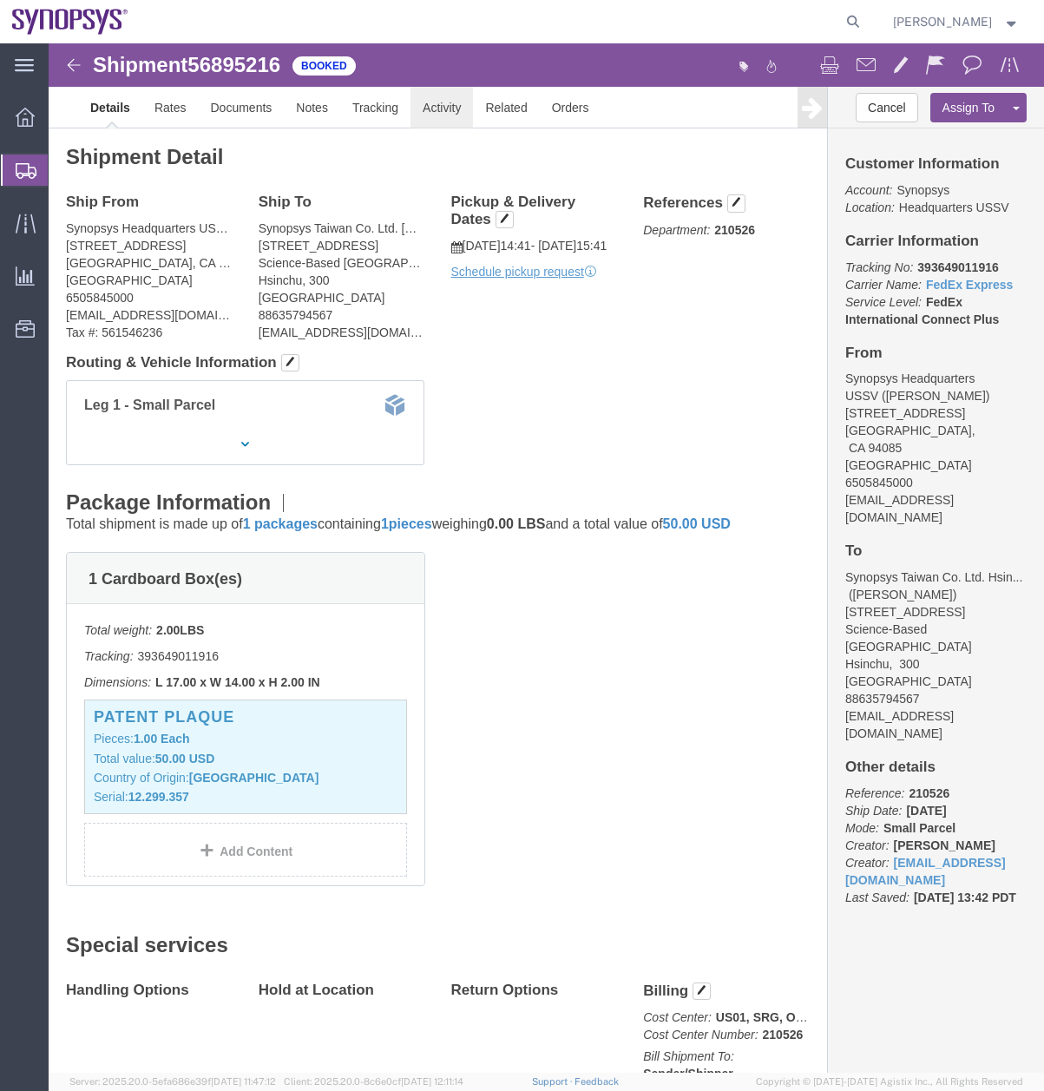
click link "Activity"
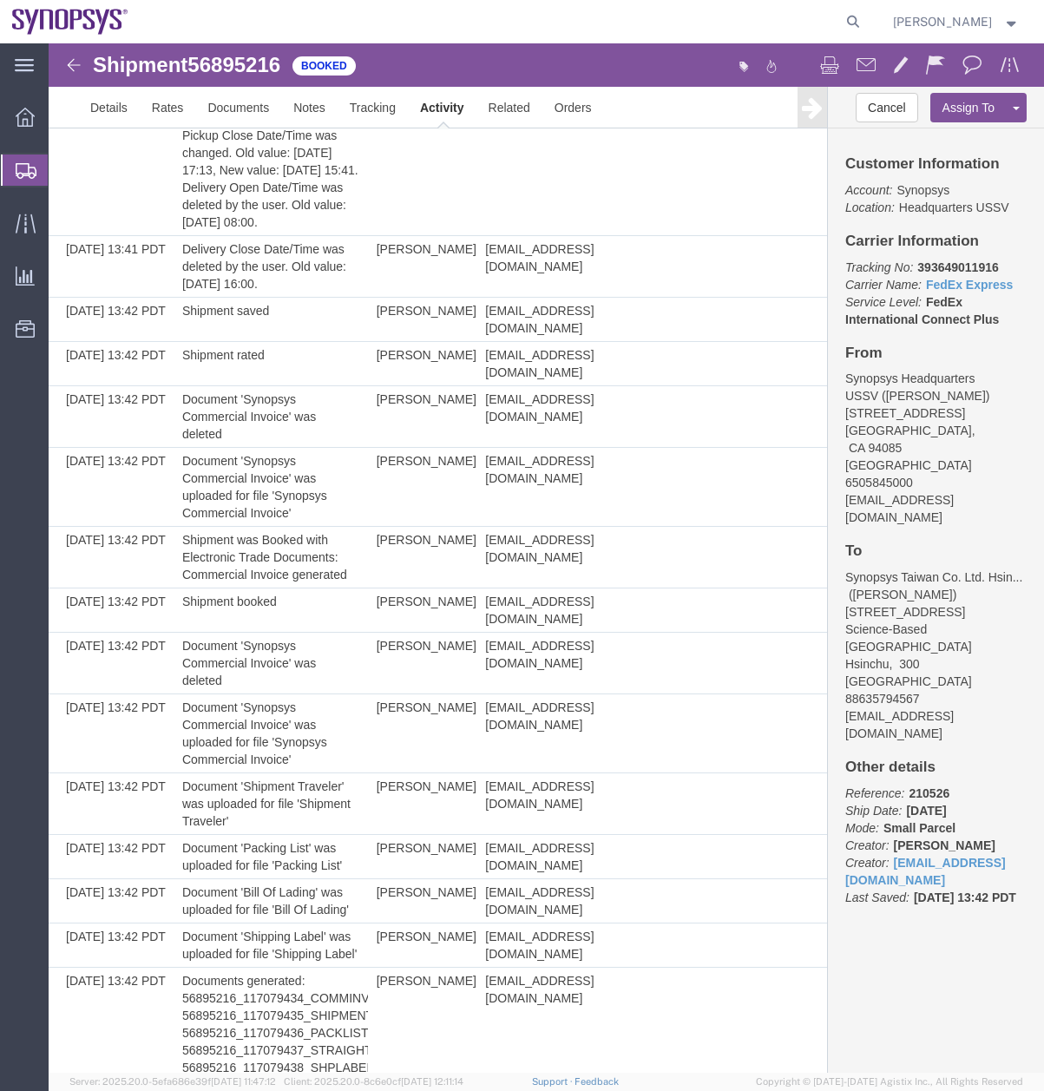
scroll to position [2055, 0]
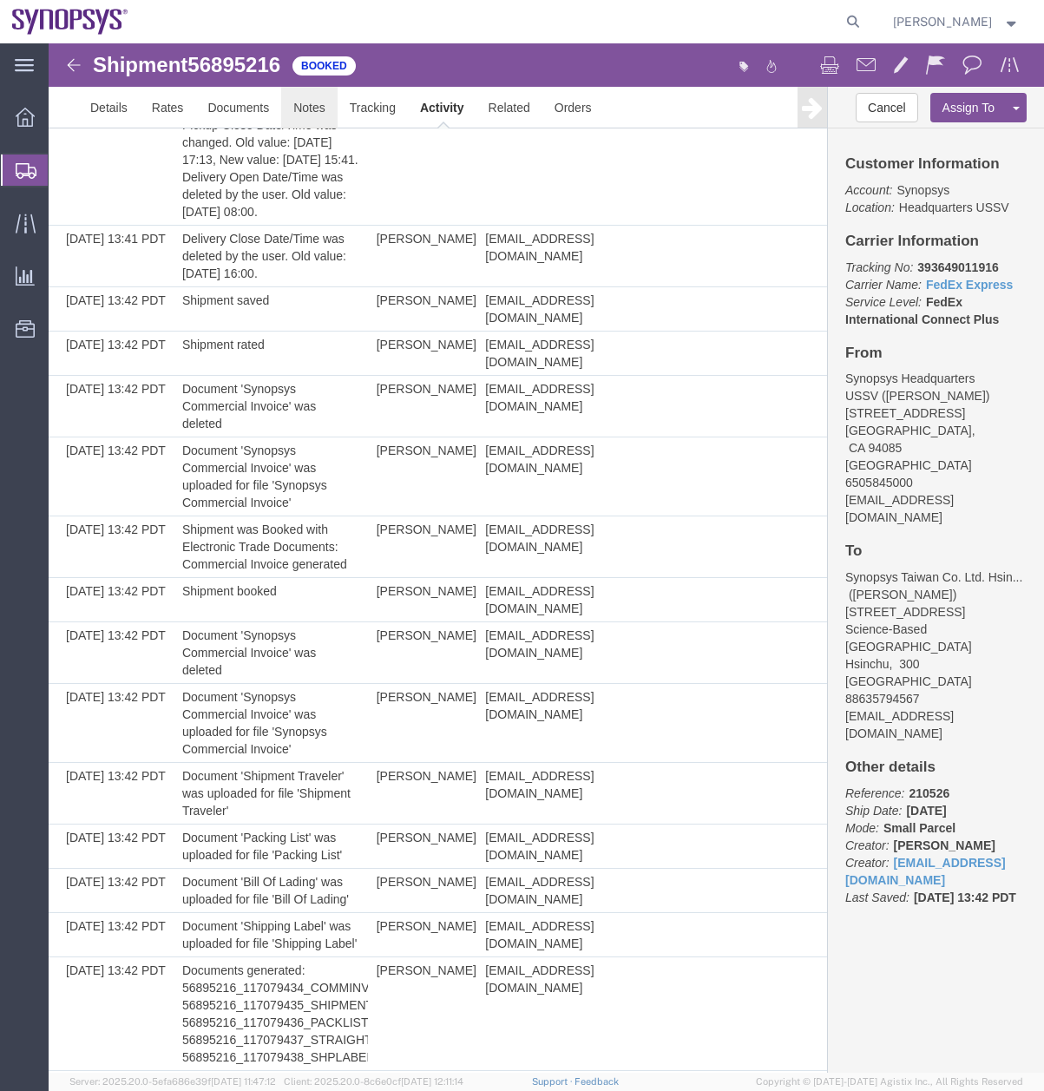
click at [313, 107] on link "Notes" at bounding box center [309, 108] width 56 height 42
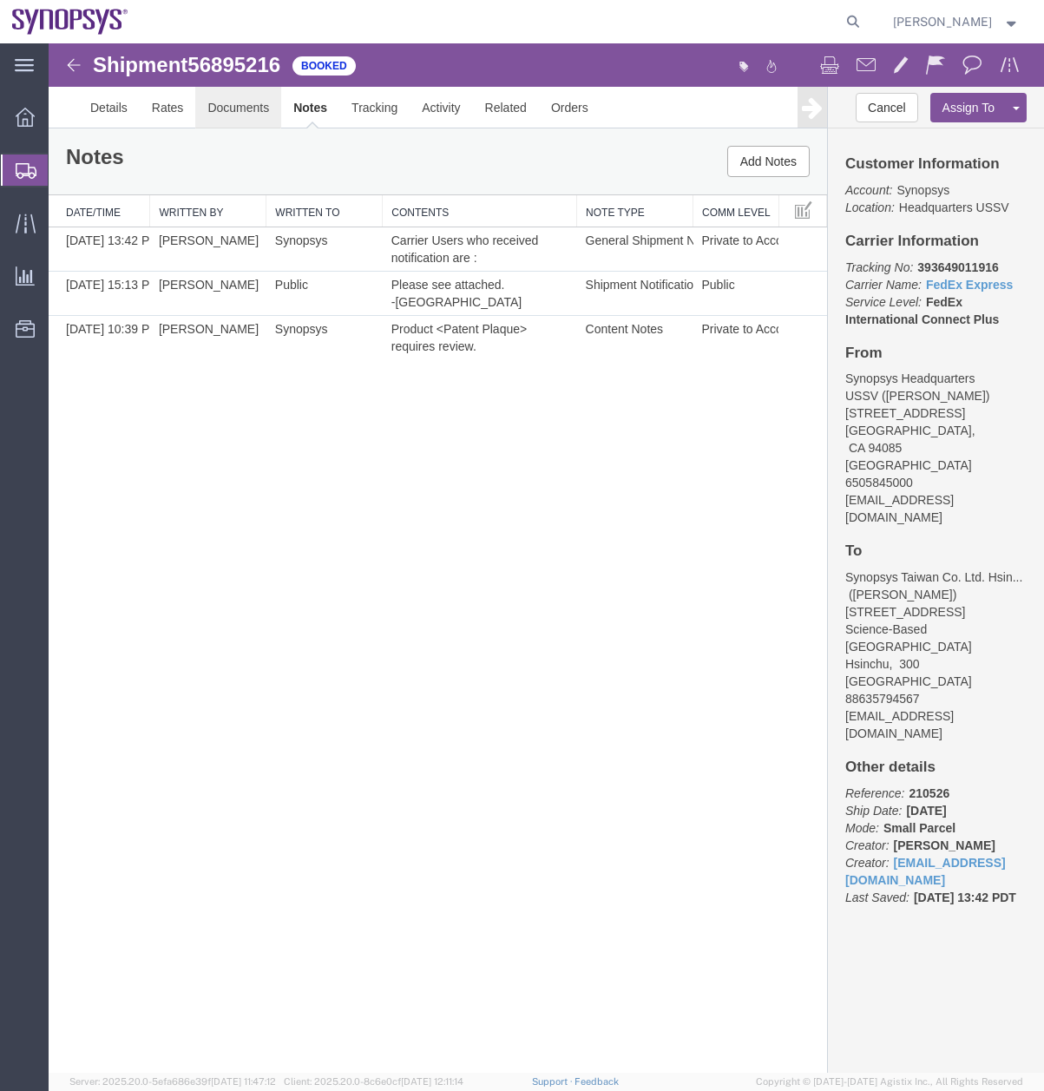
click at [233, 108] on link "Documents" at bounding box center [238, 108] width 86 height 42
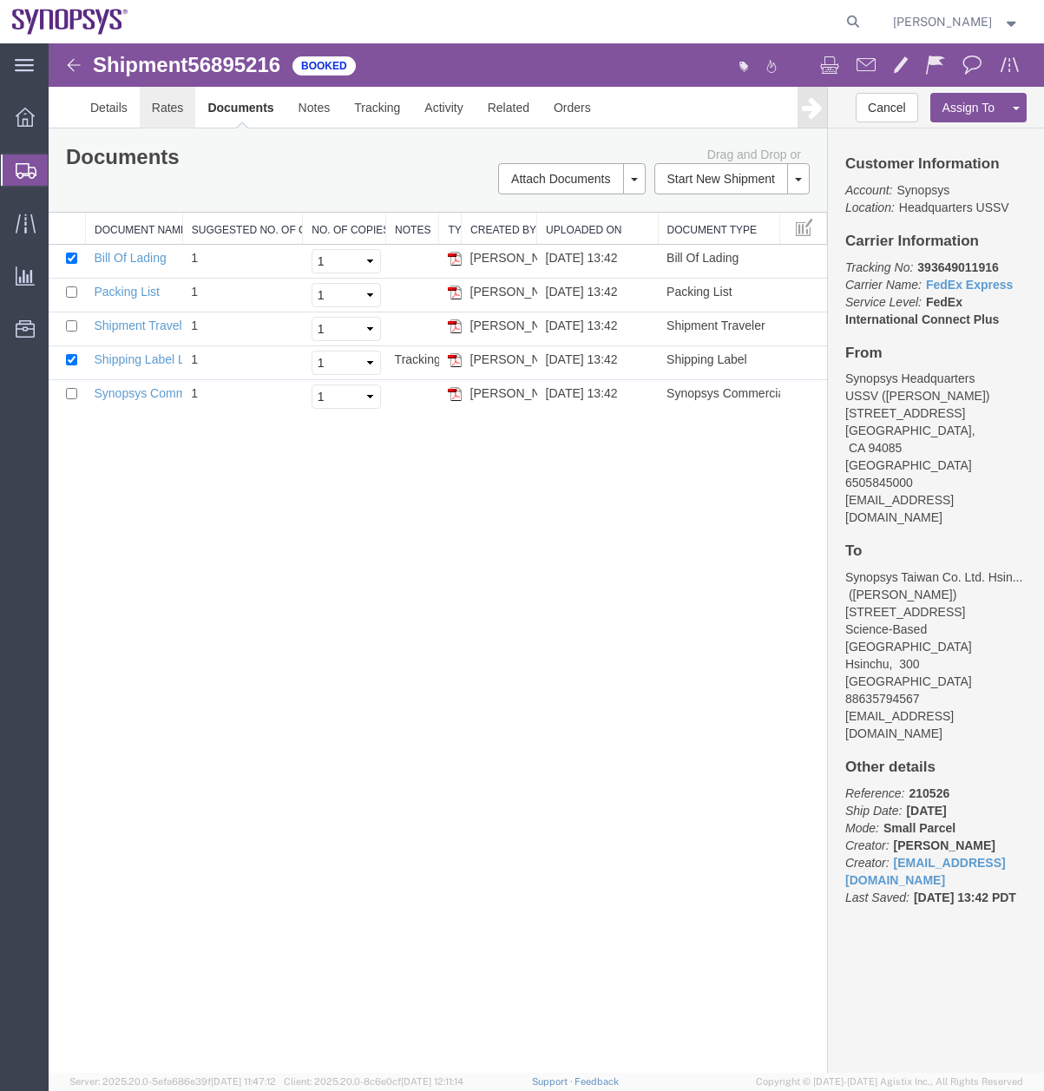
click at [149, 108] on link "Rates" at bounding box center [168, 108] width 56 height 42
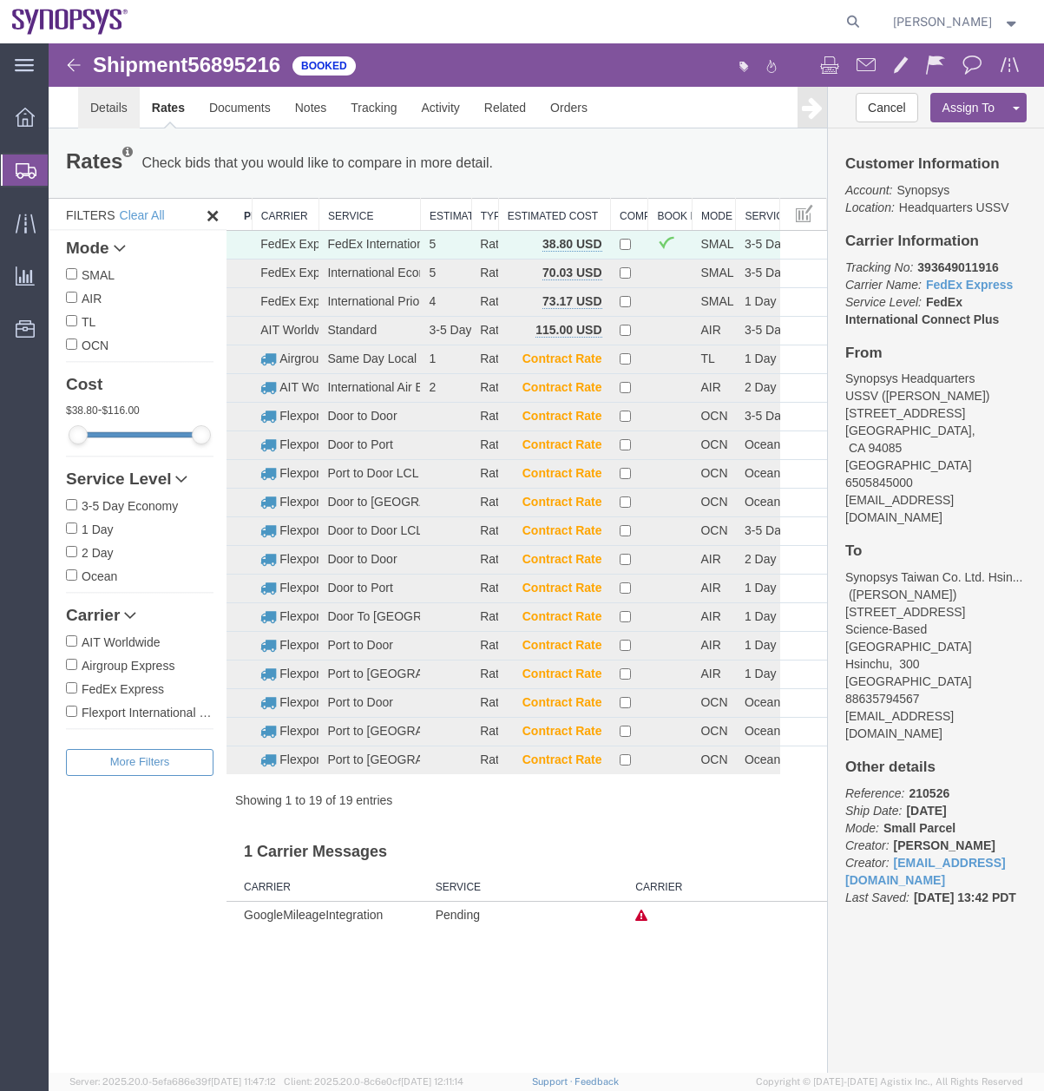
click at [102, 112] on link "Details" at bounding box center [109, 108] width 62 height 42
